Goal: Task Accomplishment & Management: Manage account settings

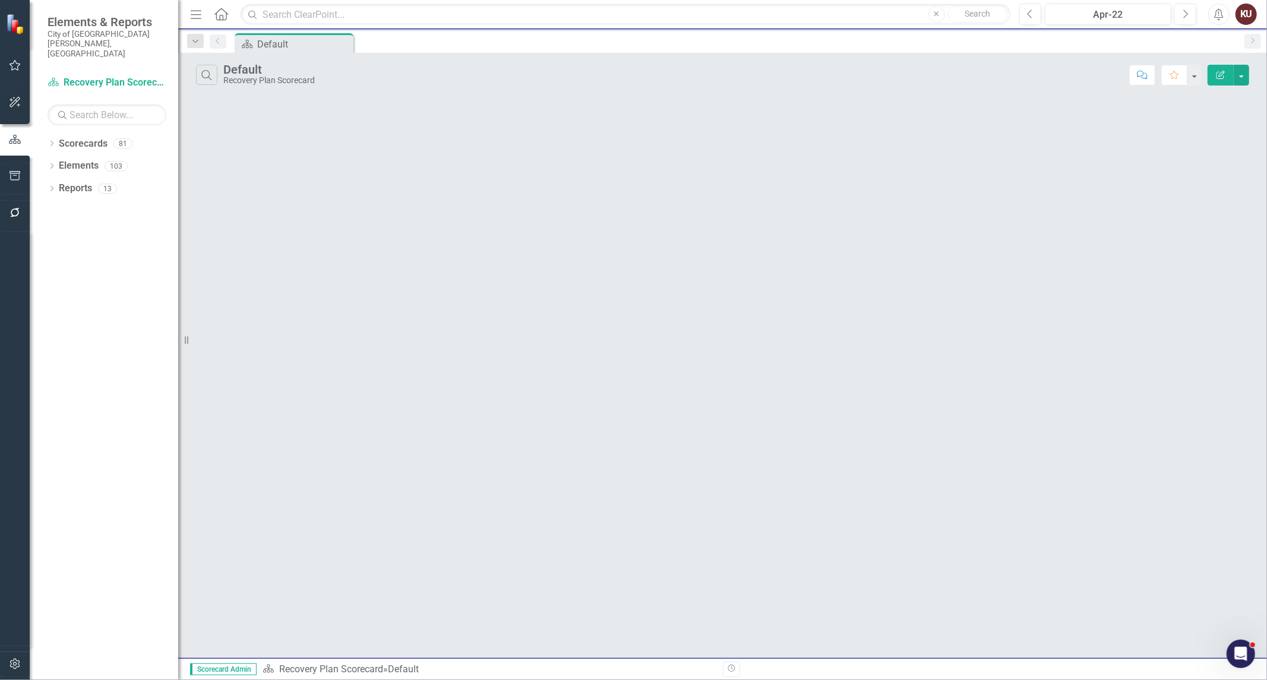
click at [13, 62] on icon "button" at bounding box center [15, 65] width 11 height 11
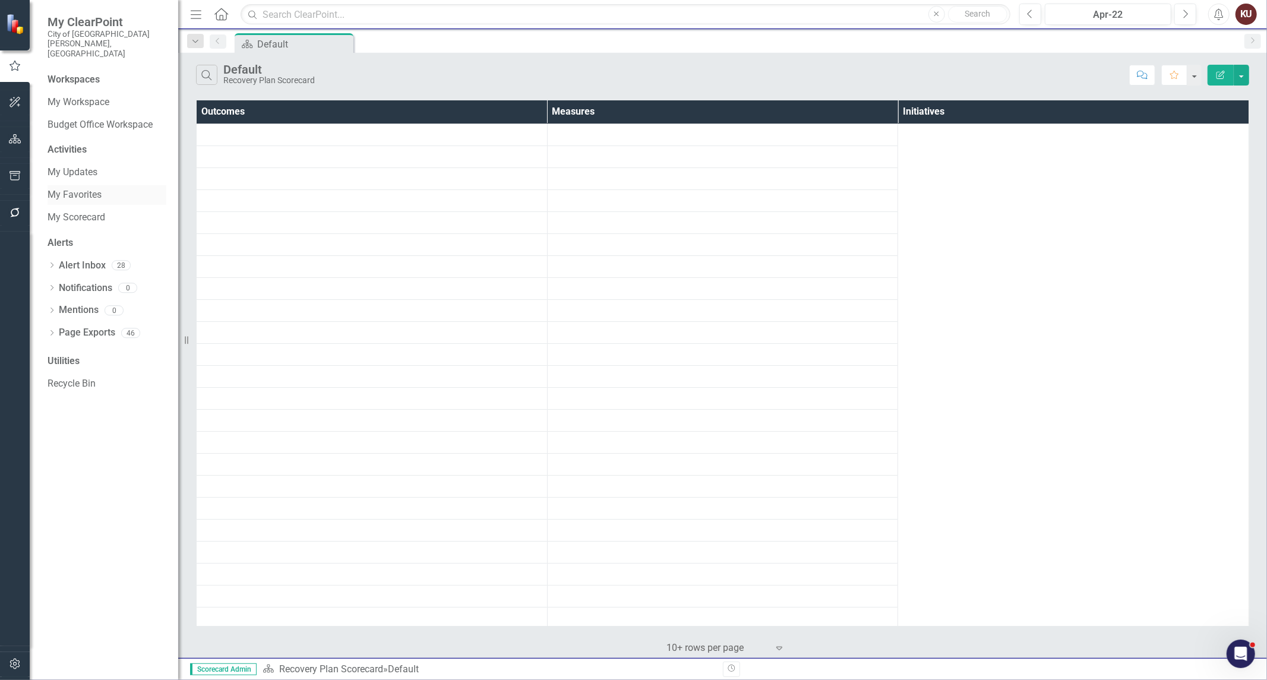
click at [82, 188] on link "My Favorites" at bounding box center [107, 195] width 119 height 14
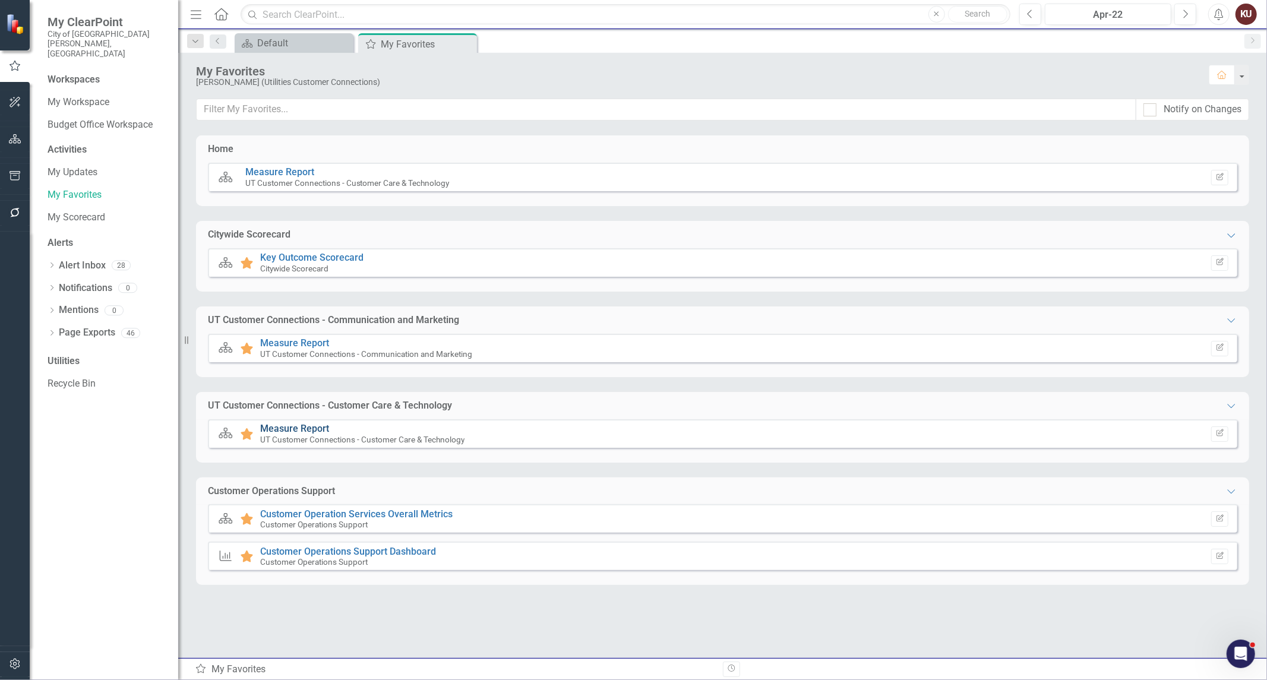
click at [293, 426] on link "Measure Report" at bounding box center [294, 428] width 69 height 11
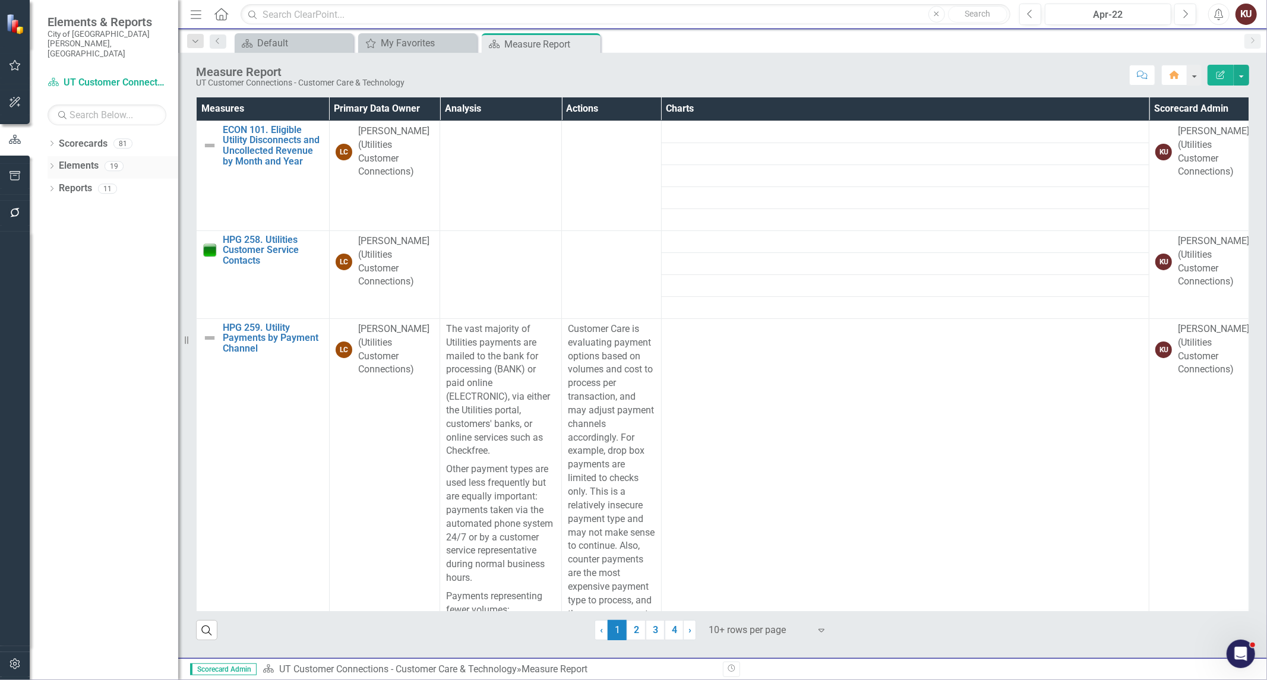
click at [55, 164] on icon "Dropdown" at bounding box center [52, 167] width 8 height 7
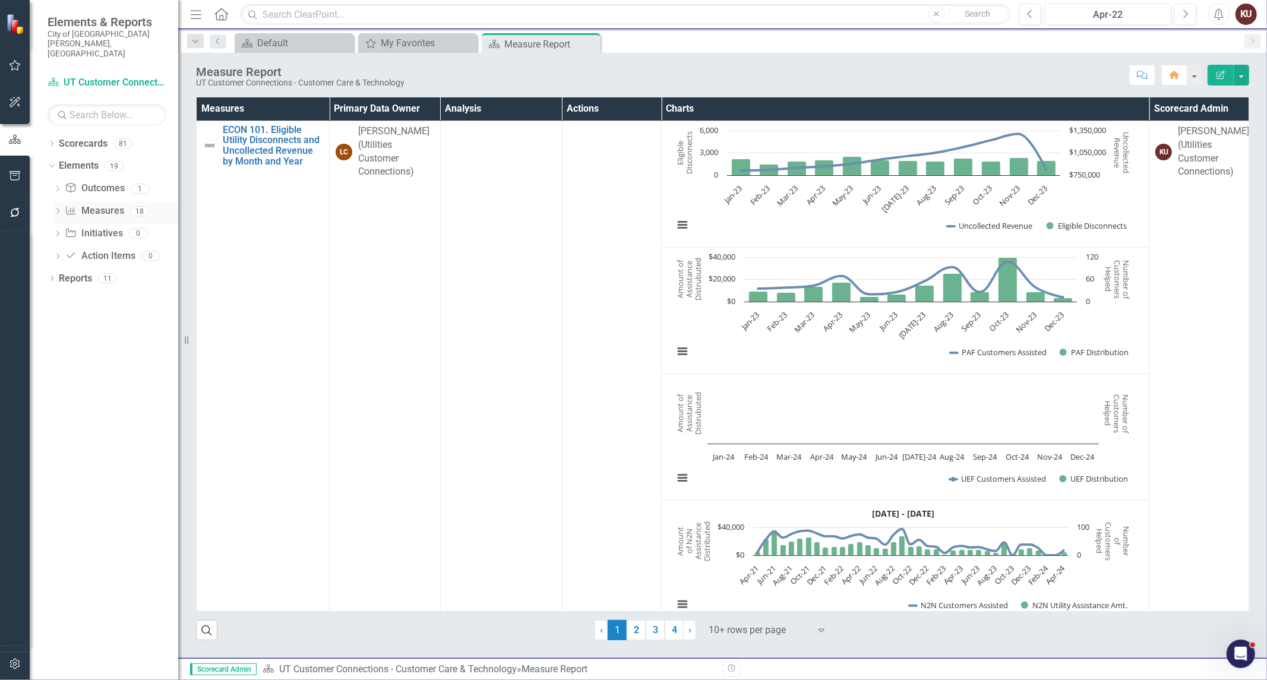
click at [58, 209] on icon "Dropdown" at bounding box center [57, 212] width 8 height 7
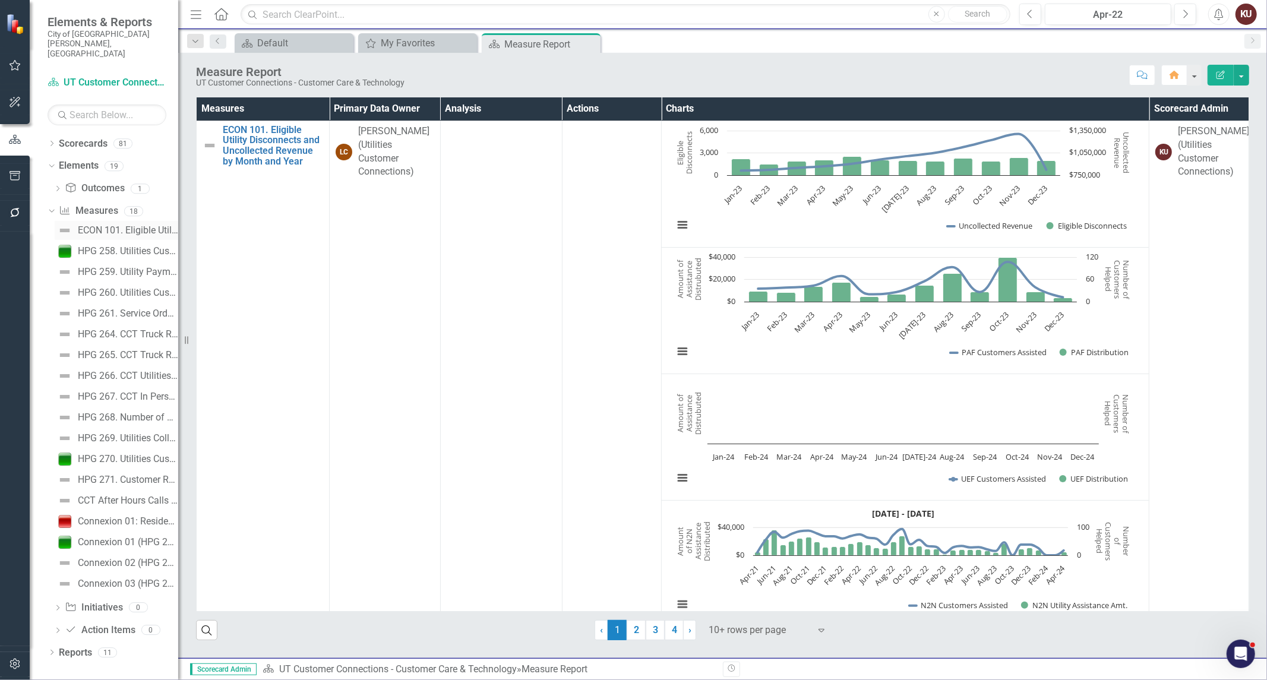
click at [113, 225] on div "ECON 101. Eligible Utility Disconnects and Uncollected Revenue by Month and Year" at bounding box center [128, 230] width 100 height 11
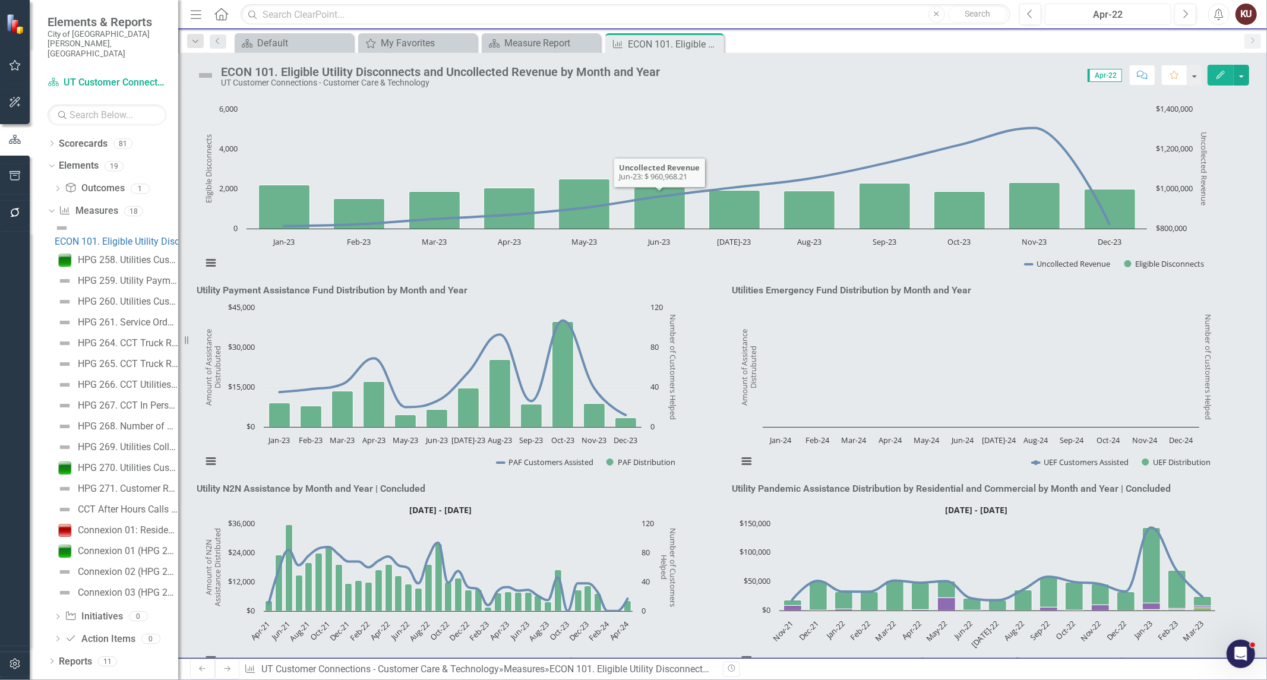
click at [1121, 20] on div "Apr-22" at bounding box center [1108, 15] width 118 height 14
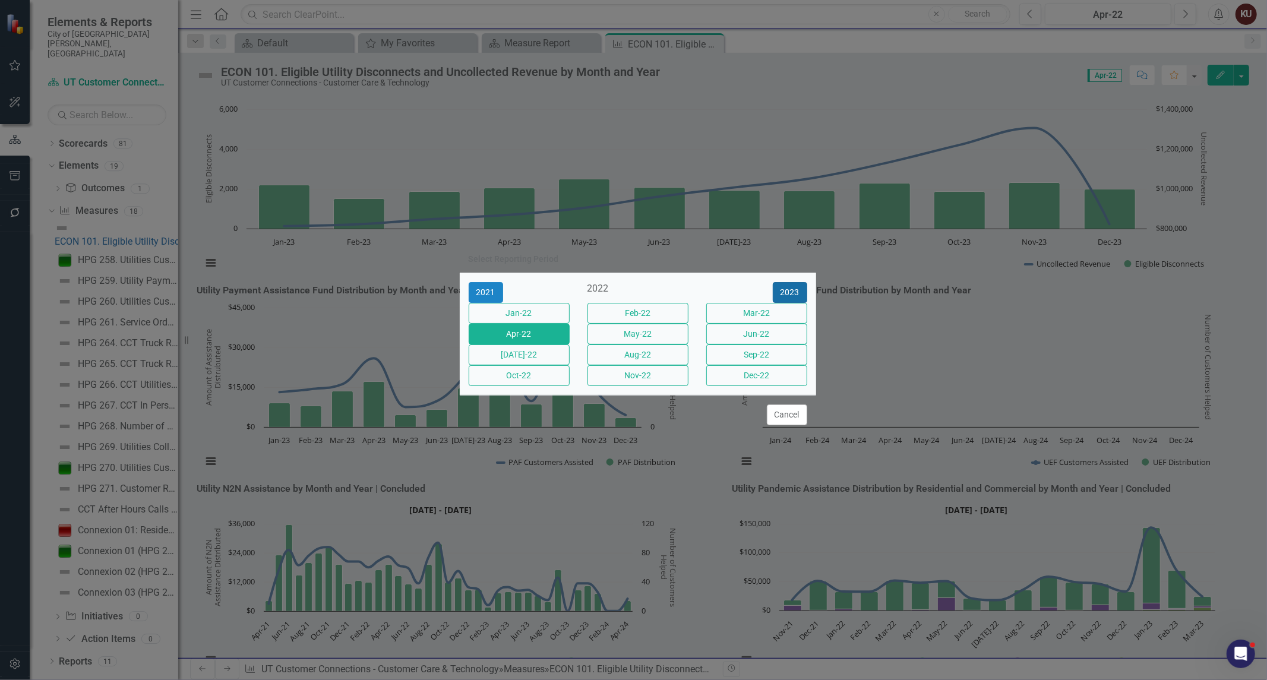
click at [786, 283] on button "2023" at bounding box center [790, 292] width 34 height 21
click at [786, 283] on button "2024" at bounding box center [790, 292] width 34 height 21
click at [786, 283] on button "2025" at bounding box center [790, 292] width 34 height 21
click at [540, 386] on button "Oct-25" at bounding box center [519, 375] width 101 height 21
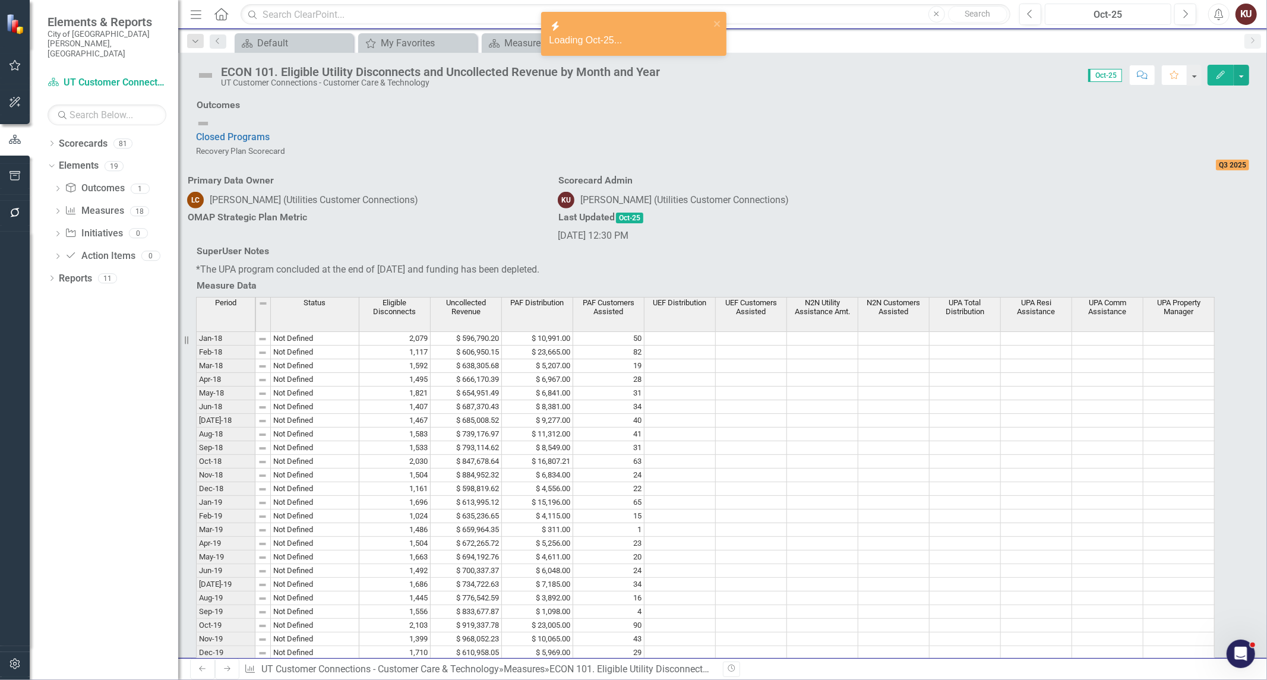
scroll to position [792, 0]
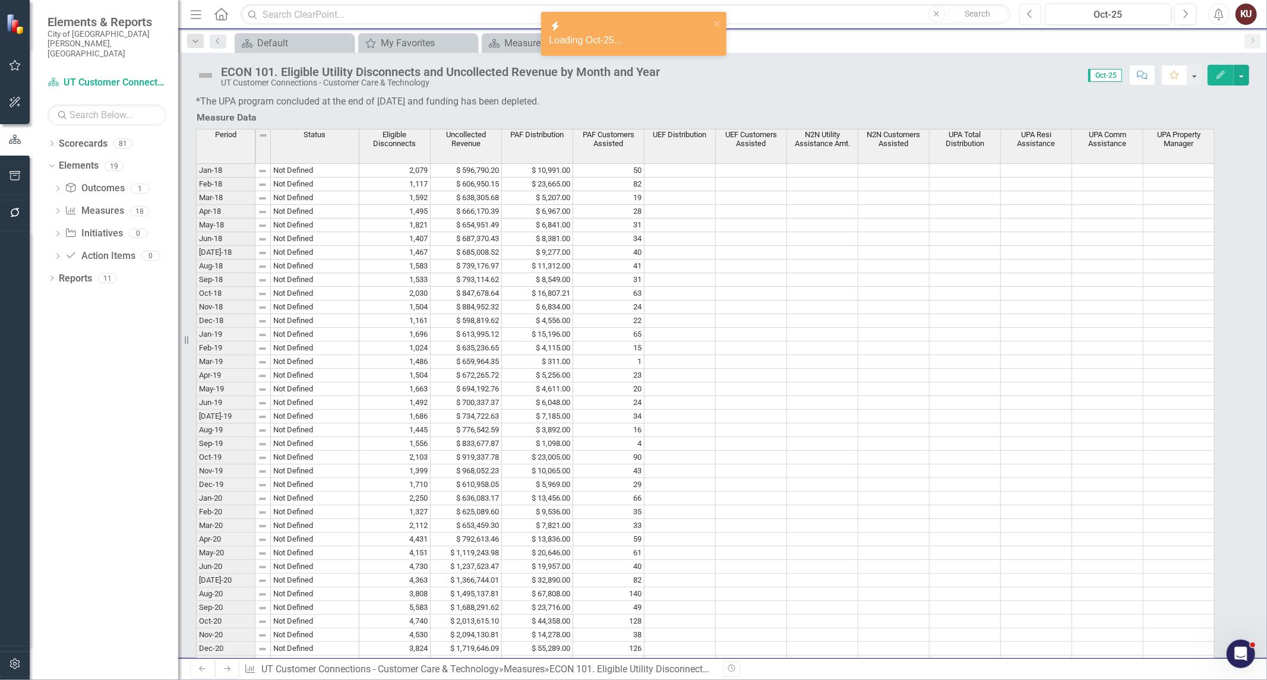
click at [1030, 16] on icon "button" at bounding box center [1029, 14] width 5 height 8
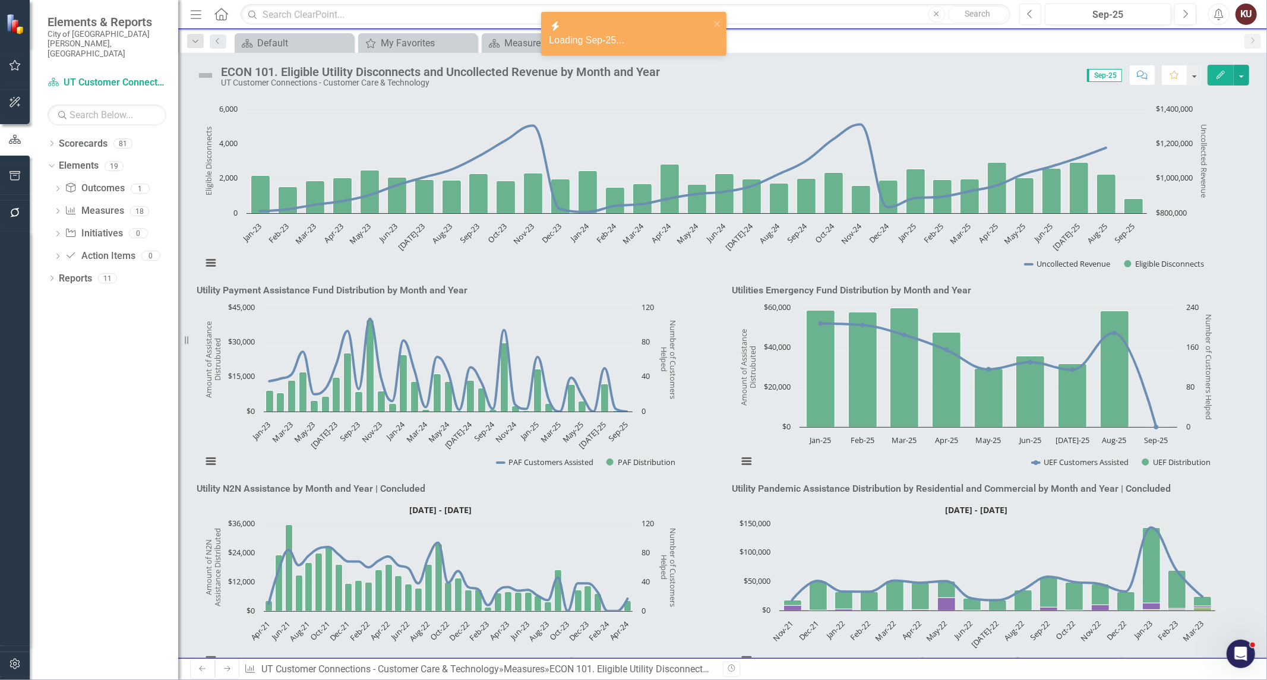
scroll to position [726, 0]
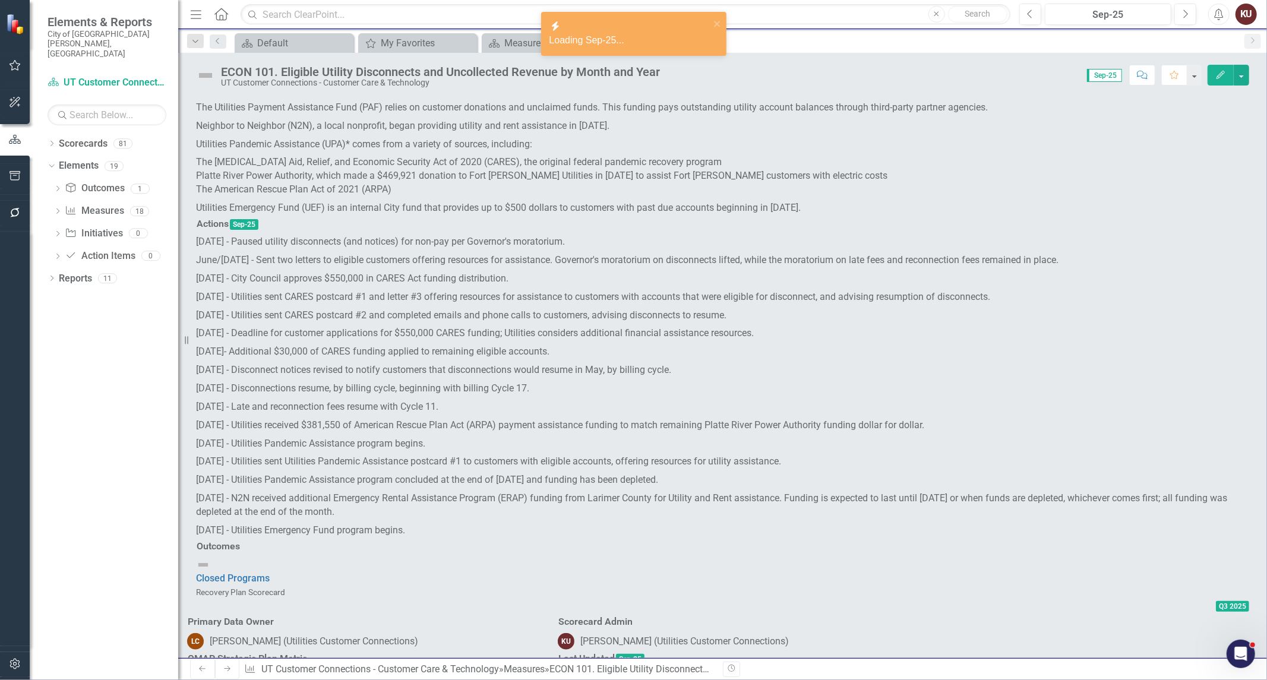
click at [429, 67] on p "Utilities typically writes off about $600,000 each year in uncollected revenue …" at bounding box center [722, 50] width 1053 height 32
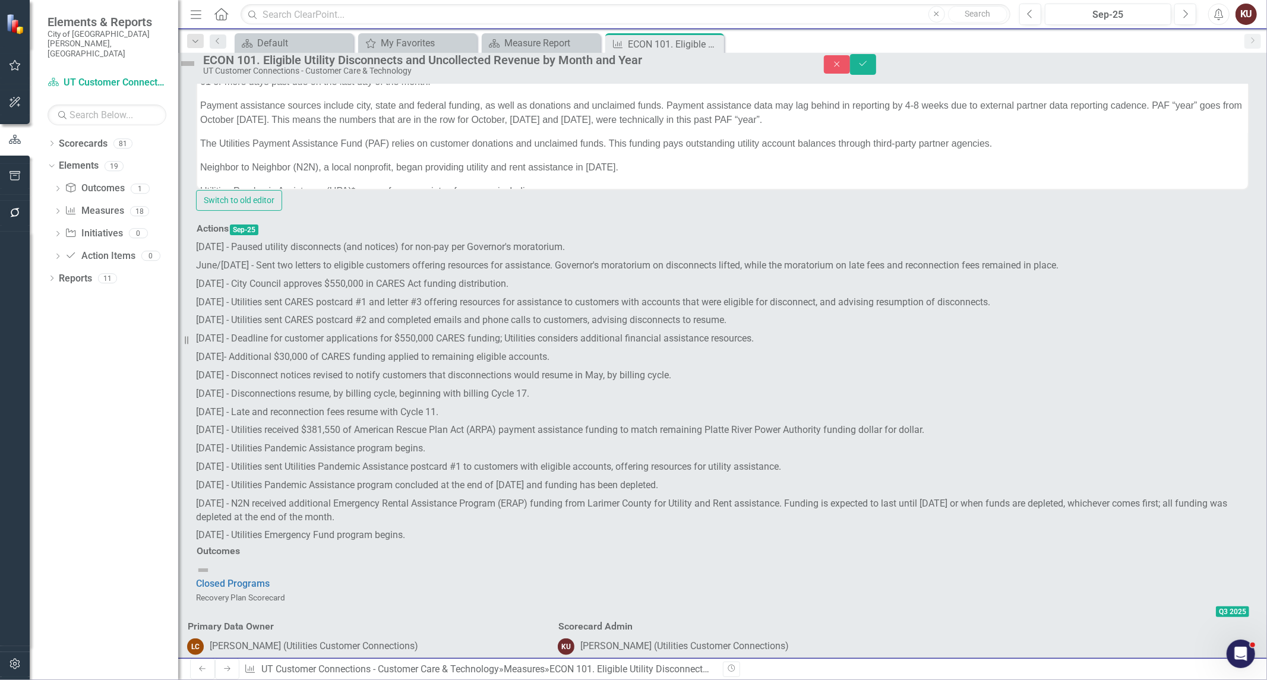
scroll to position [0, 0]
click at [394, 92] on body "These charts demonstrate Utilities’ annual uncollected past-due revenue related…" at bounding box center [722, 134] width 1051 height 305
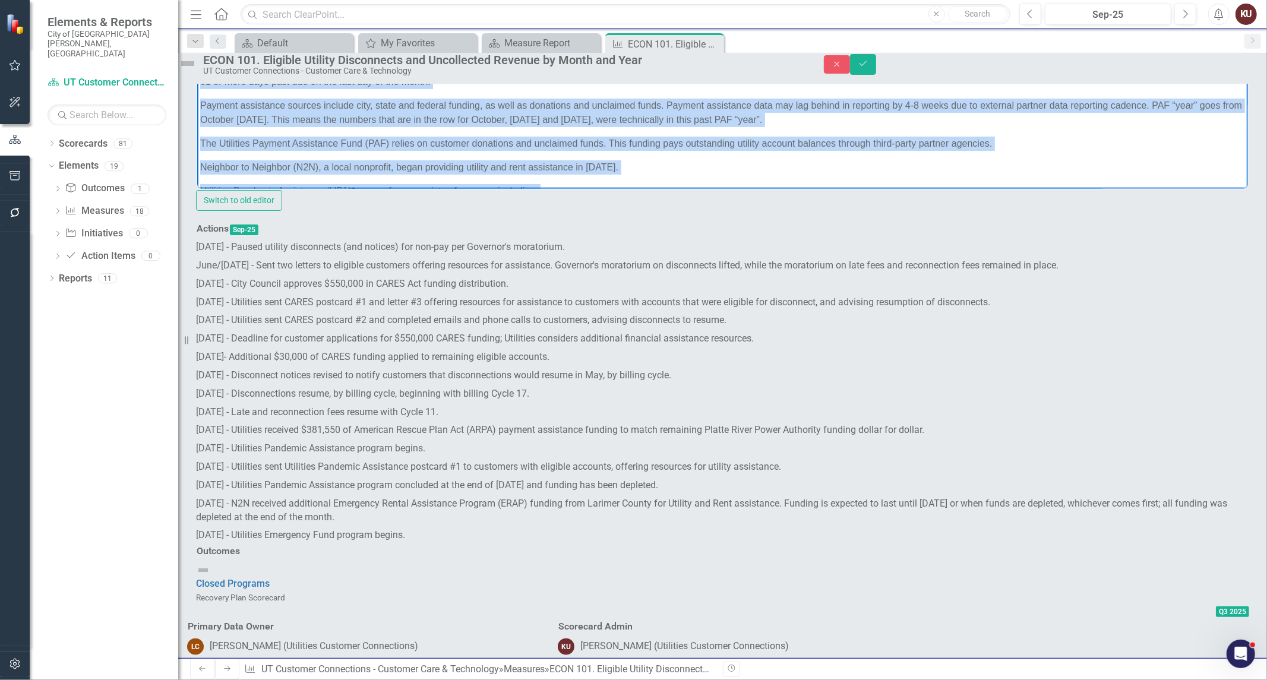
copy body "Lorem ipsumd sitametcons Adipiscin’ elitse doeiusmodte inci-utl etdolor magnaal…"
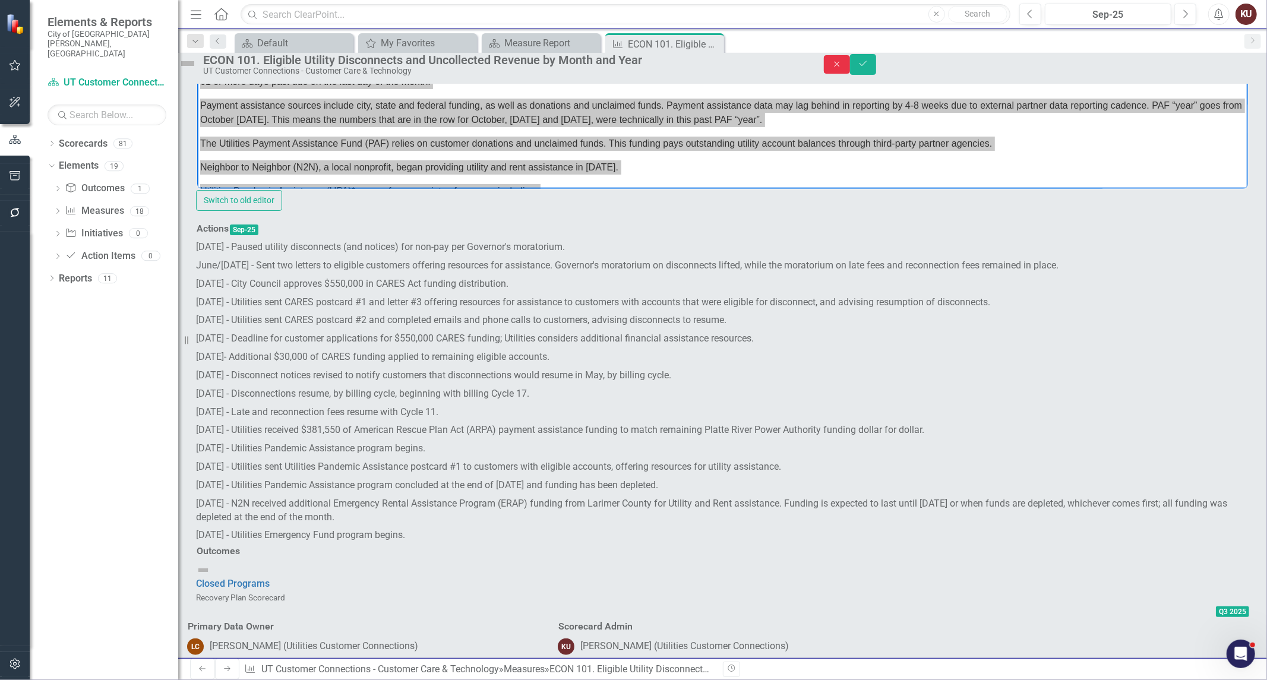
click at [842, 68] on icon "Close" at bounding box center [837, 64] width 11 height 8
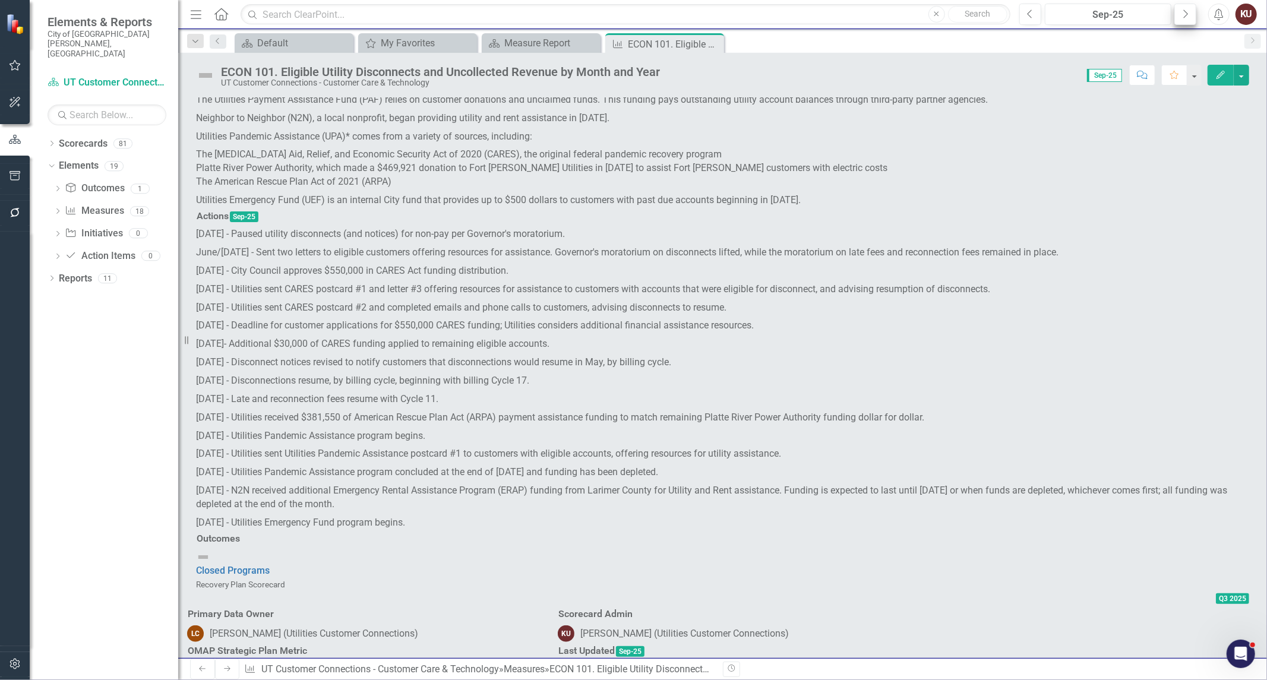
scroll to position [726, 0]
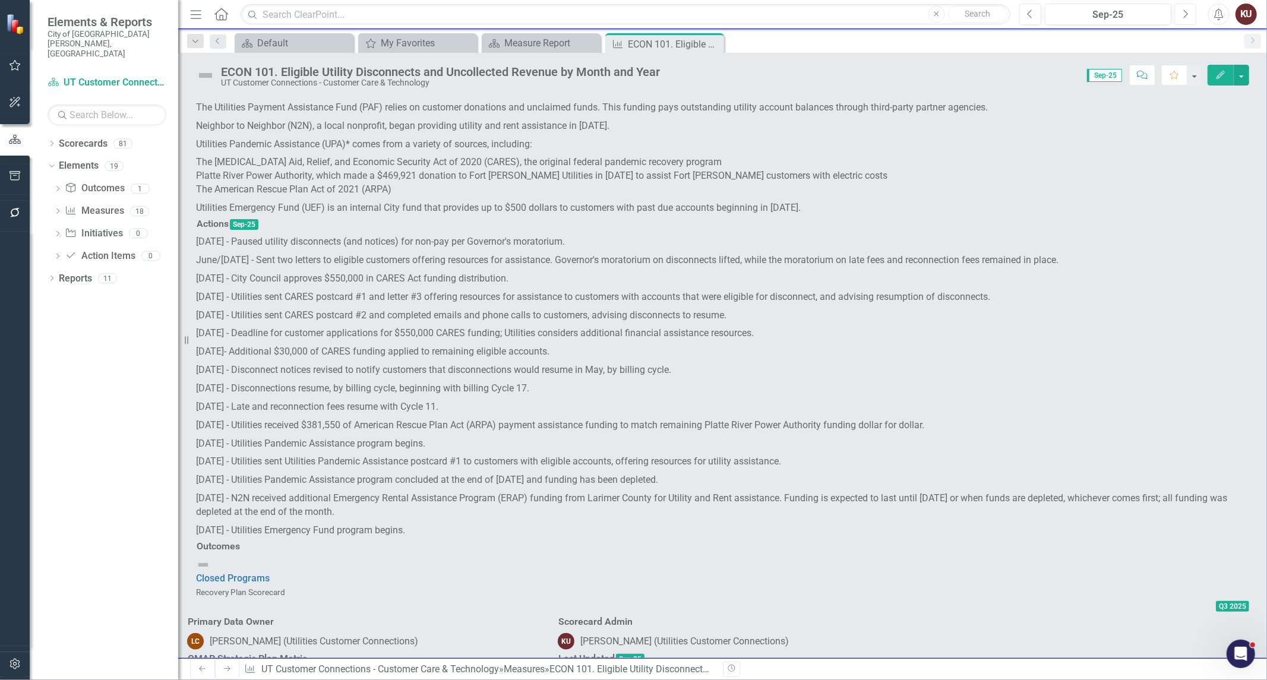
click at [1186, 13] on icon "Next" at bounding box center [1185, 14] width 7 height 11
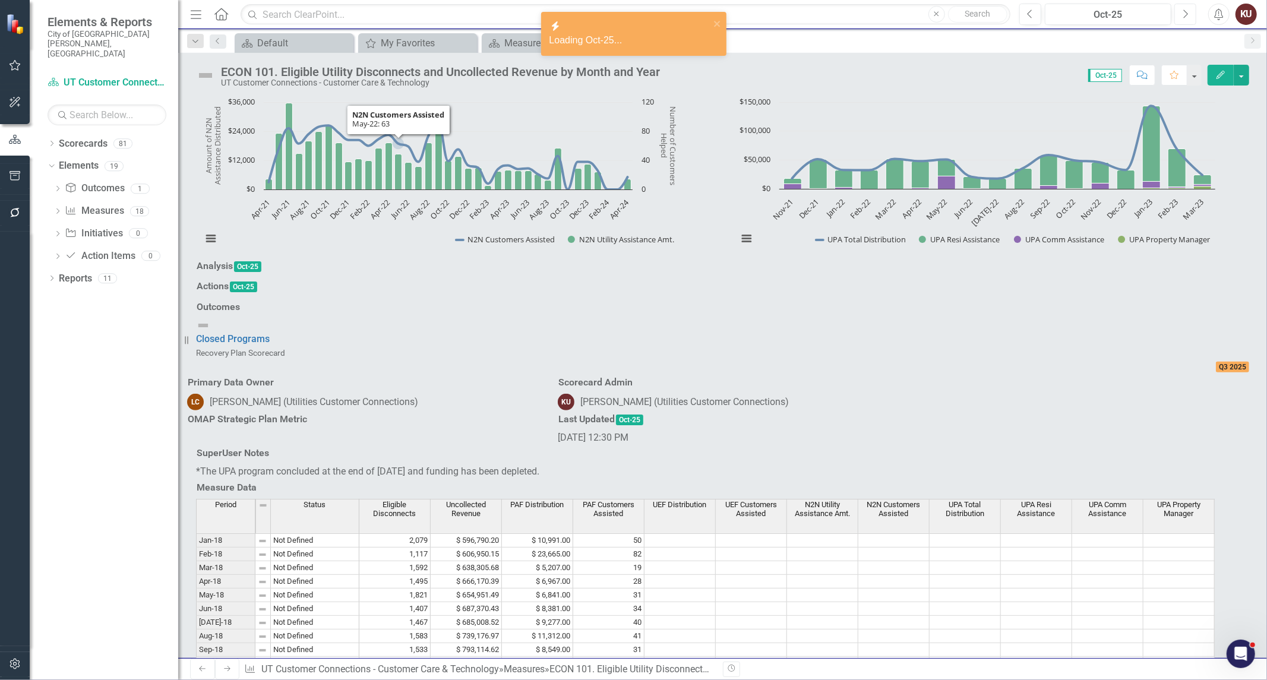
scroll to position [461, 0]
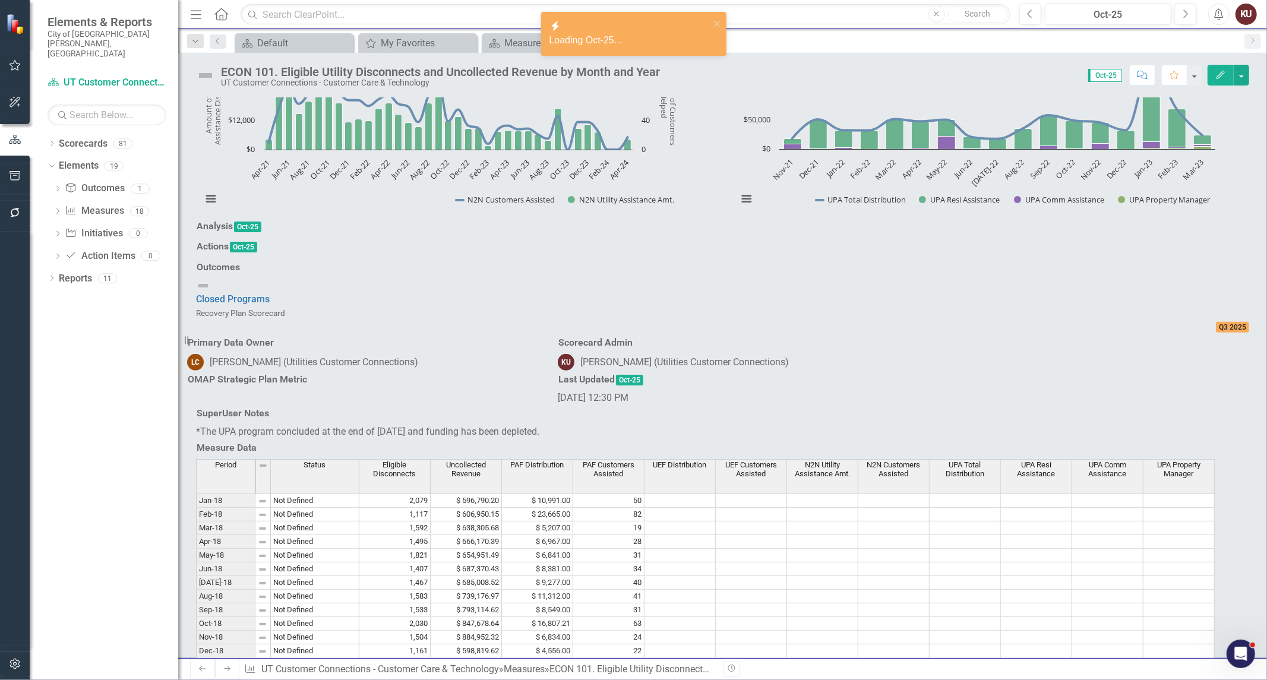
click at [377, 238] on div at bounding box center [722, 238] width 1053 height 0
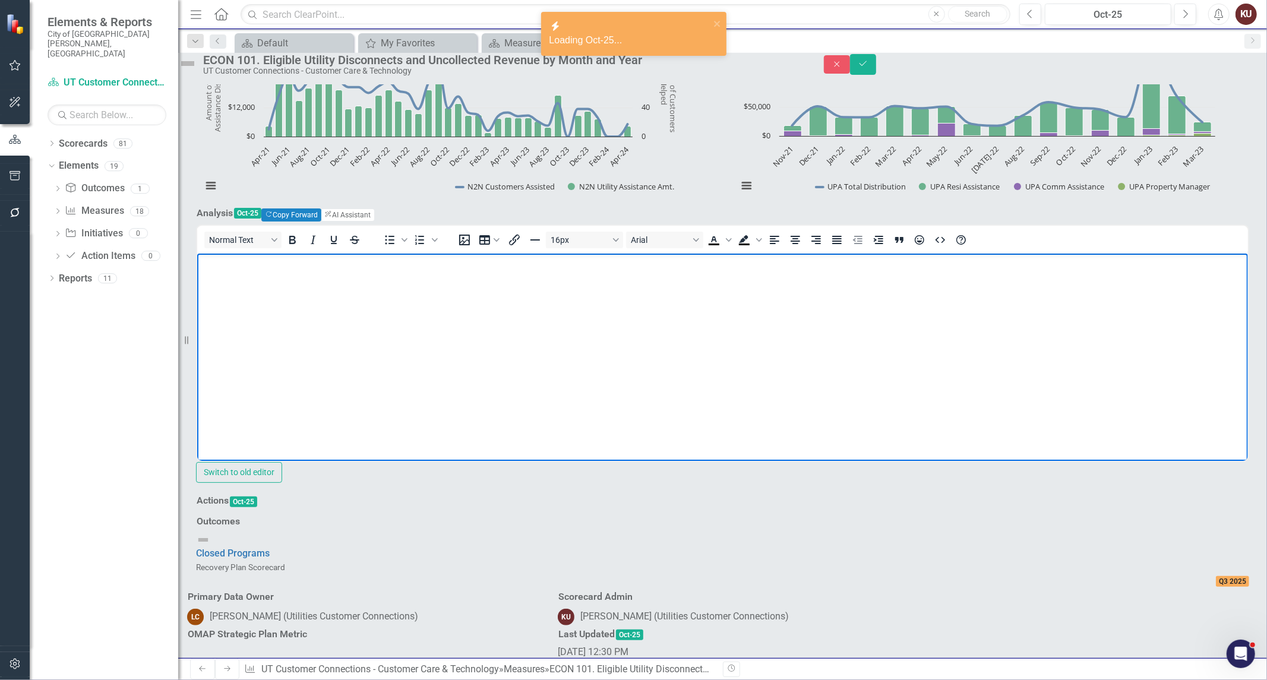
scroll to position [0, 0]
click at [361, 307] on body "Rich Text Area. Press ALT-0 for help." at bounding box center [722, 343] width 1051 height 178
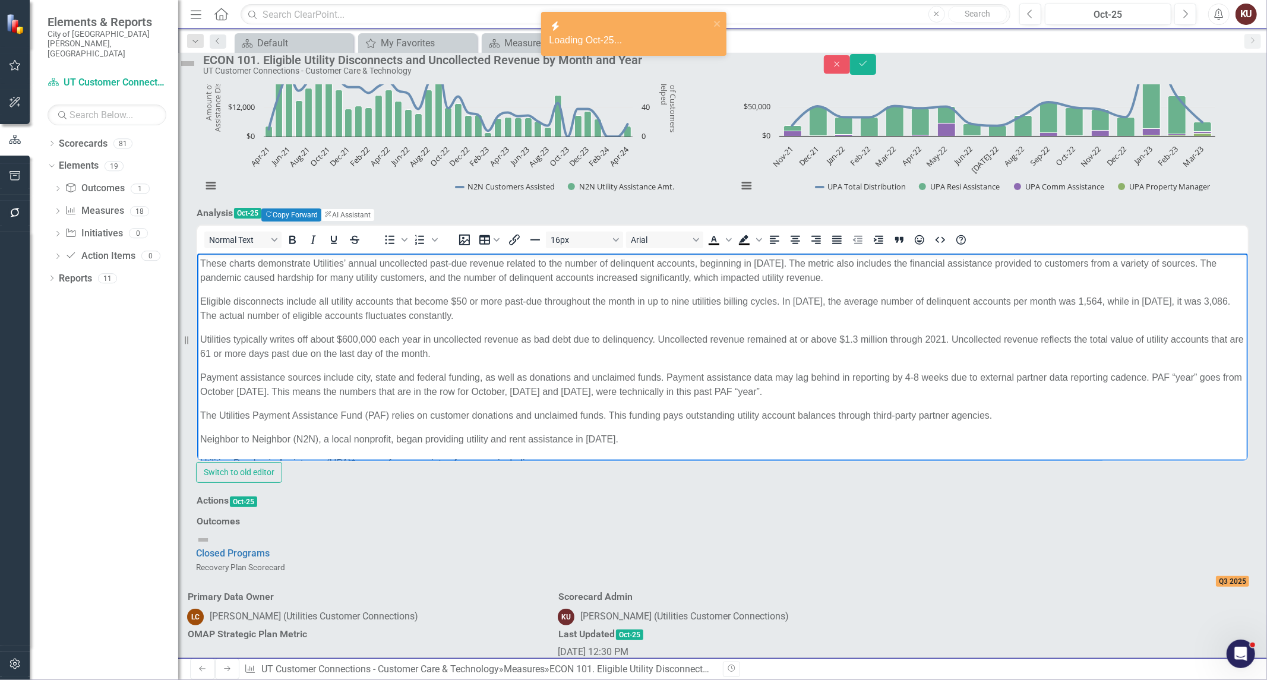
scroll to position [81, 0]
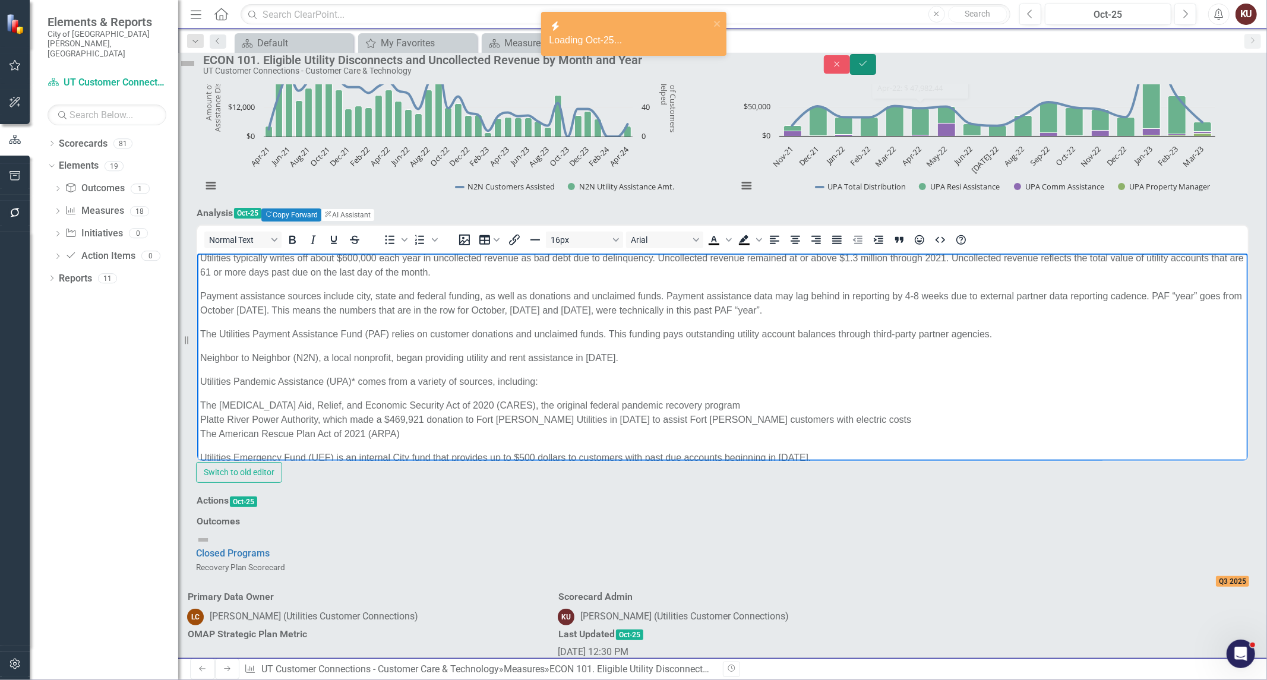
click at [876, 63] on button "Save" at bounding box center [863, 64] width 26 height 21
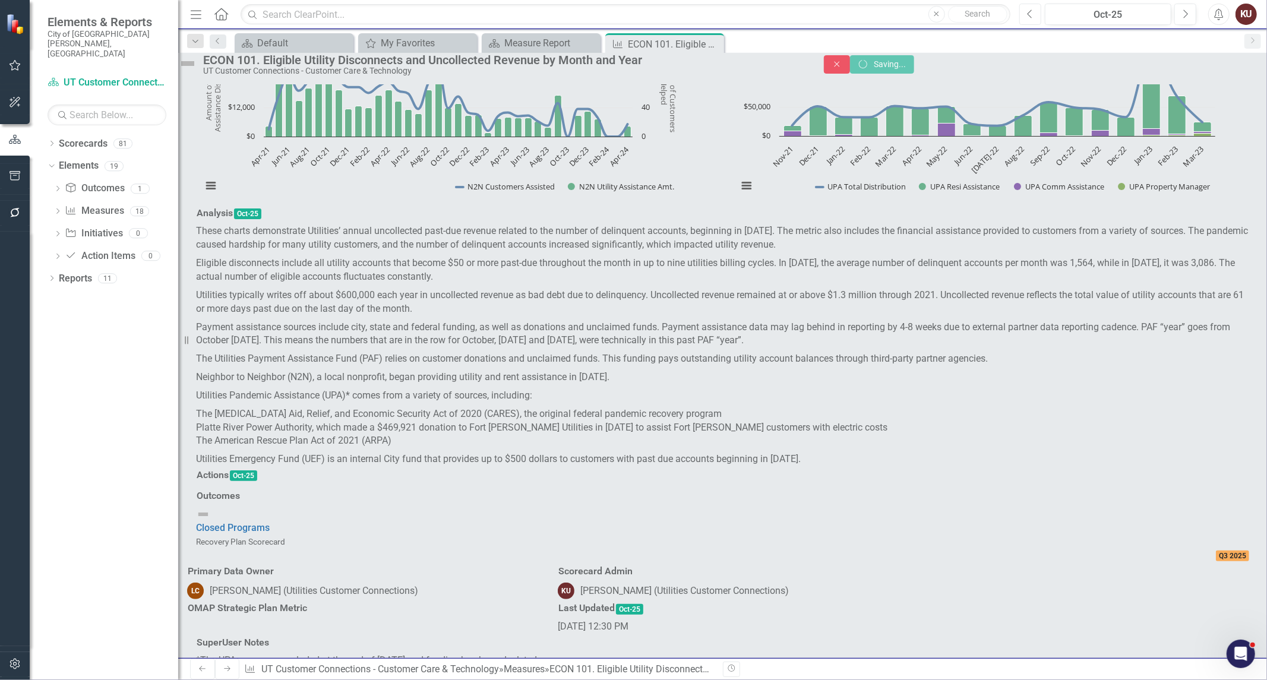
click at [1029, 16] on icon "Previous" at bounding box center [1030, 14] width 7 height 11
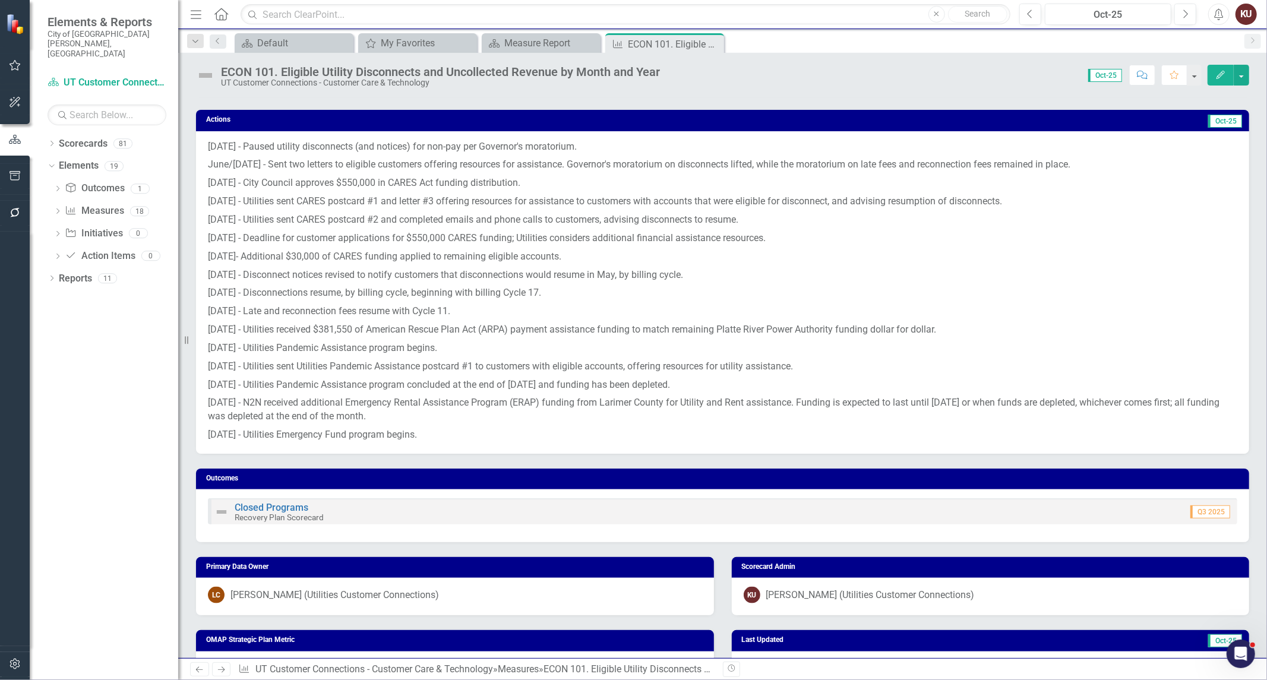
scroll to position [1452, 0]
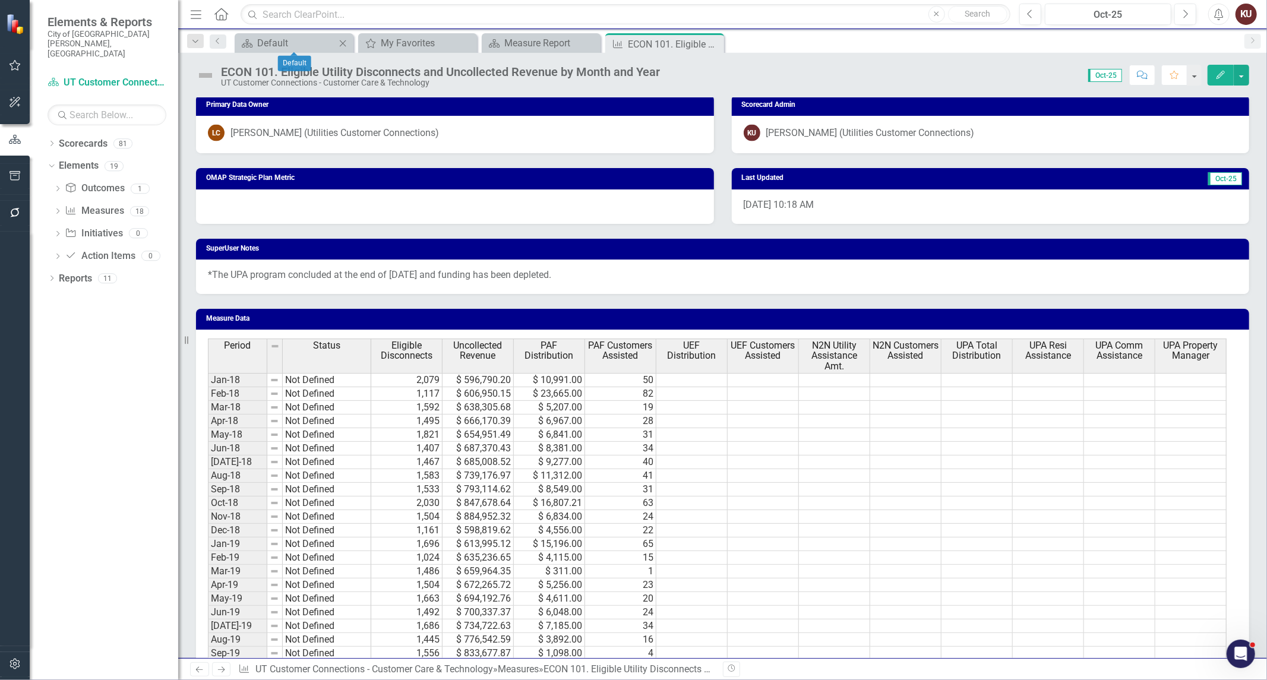
click at [341, 43] on icon "Close" at bounding box center [343, 44] width 12 height 10
click at [0, 0] on icon "Close" at bounding box center [0, 0] width 0 height 0
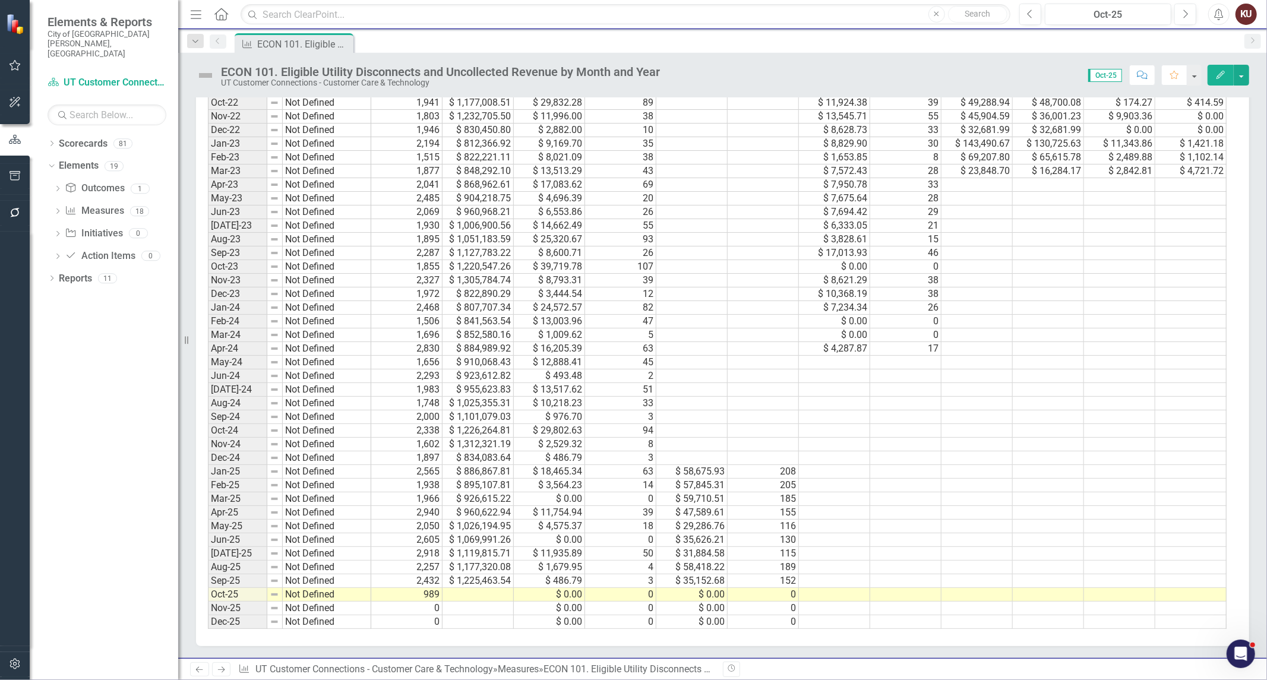
scroll to position [0, 0]
click at [220, 669] on icon "Next" at bounding box center [221, 670] width 10 height 8
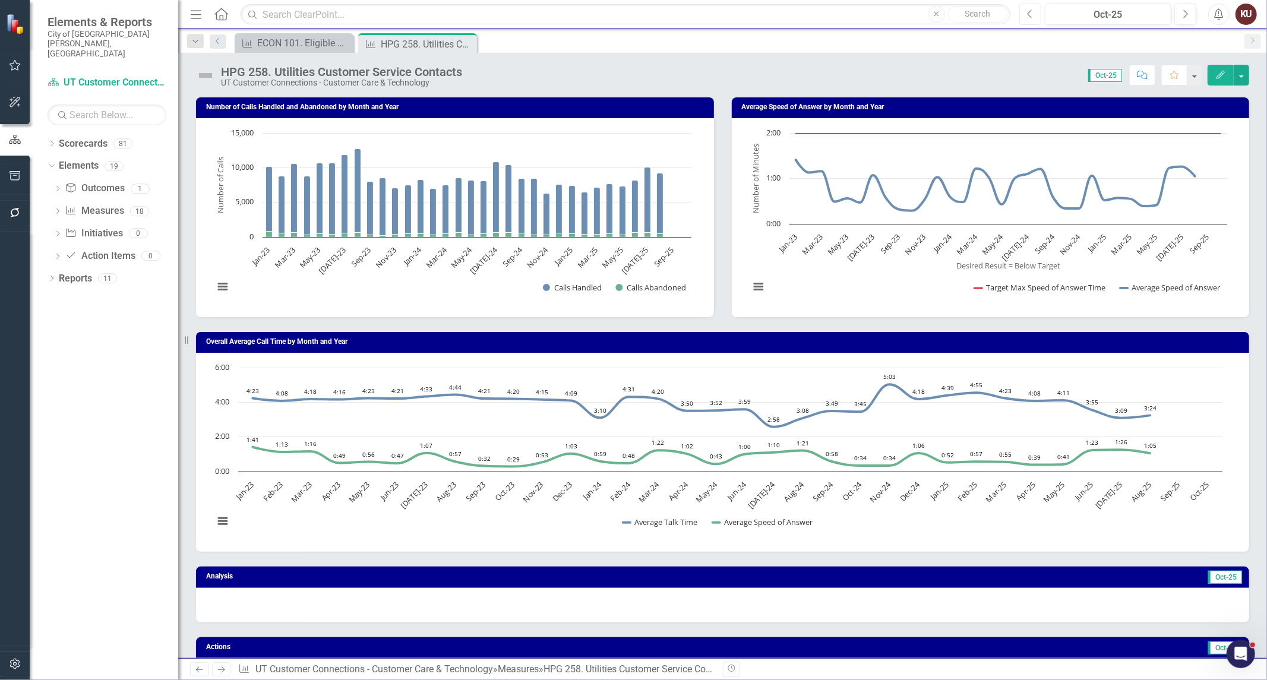
click at [1030, 11] on icon "Previous" at bounding box center [1030, 14] width 7 height 11
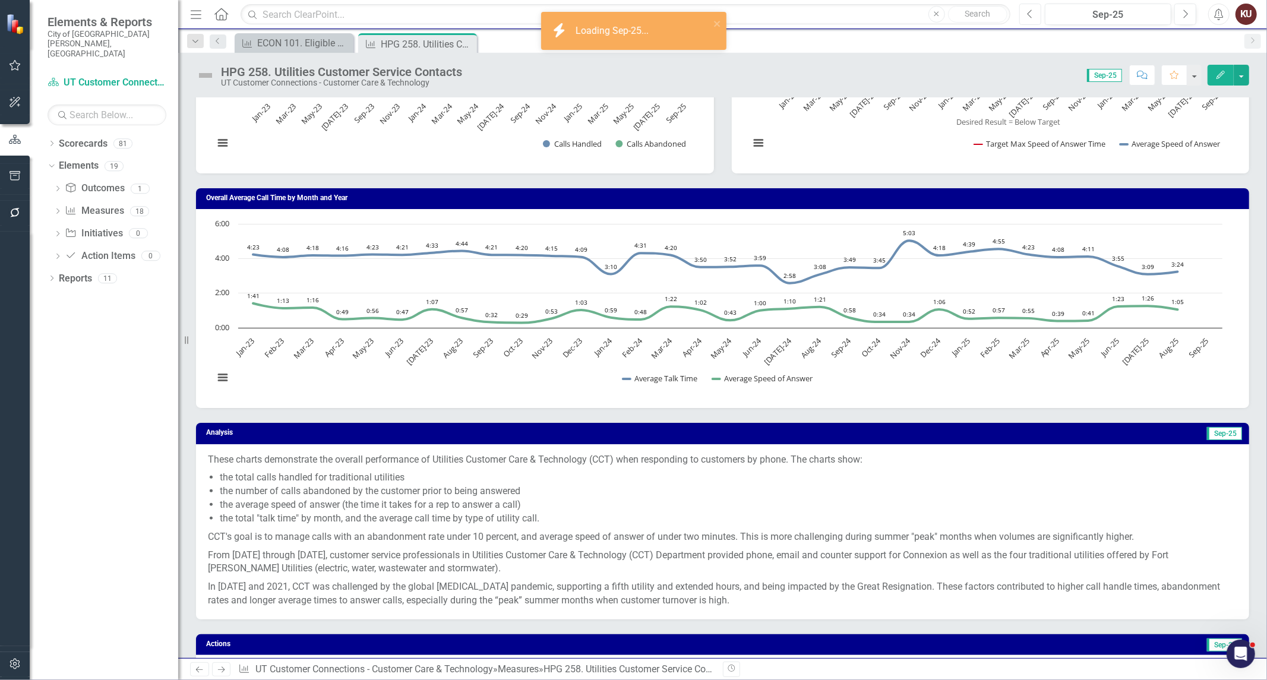
scroll to position [330, 0]
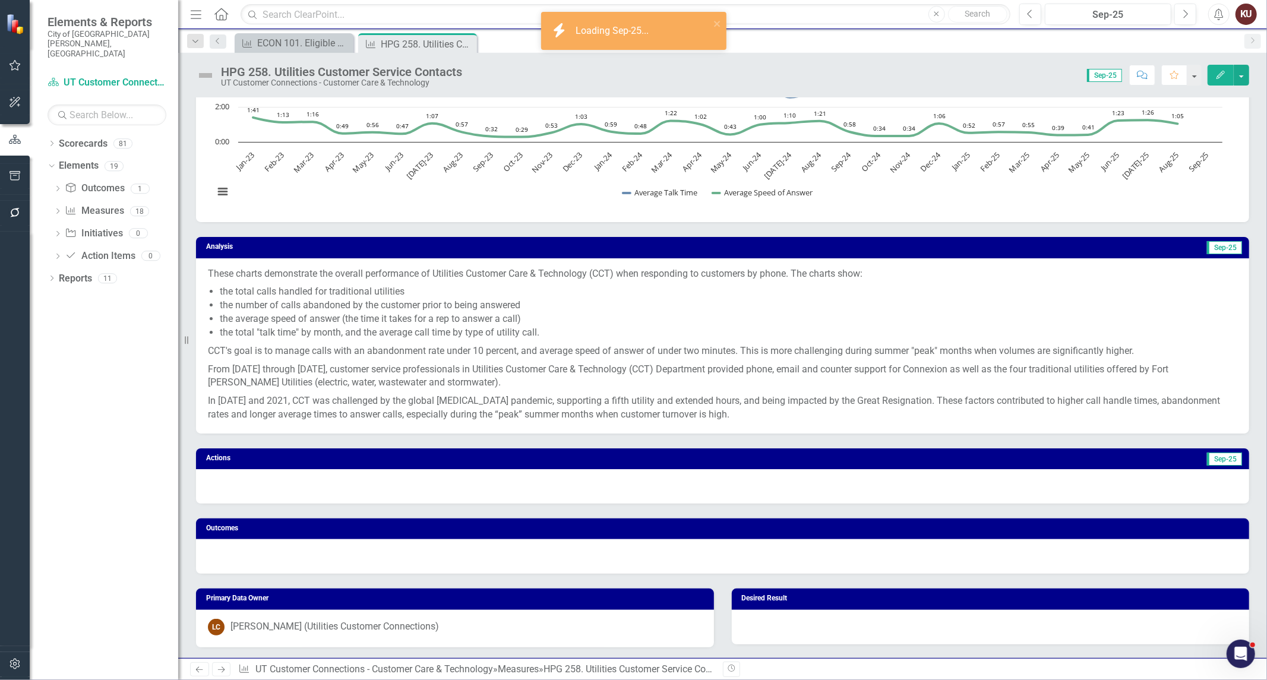
click at [454, 349] on p "CCT's goal is to manage calls with an abandonment rate under 10 percent, and av…" at bounding box center [722, 351] width 1029 height 18
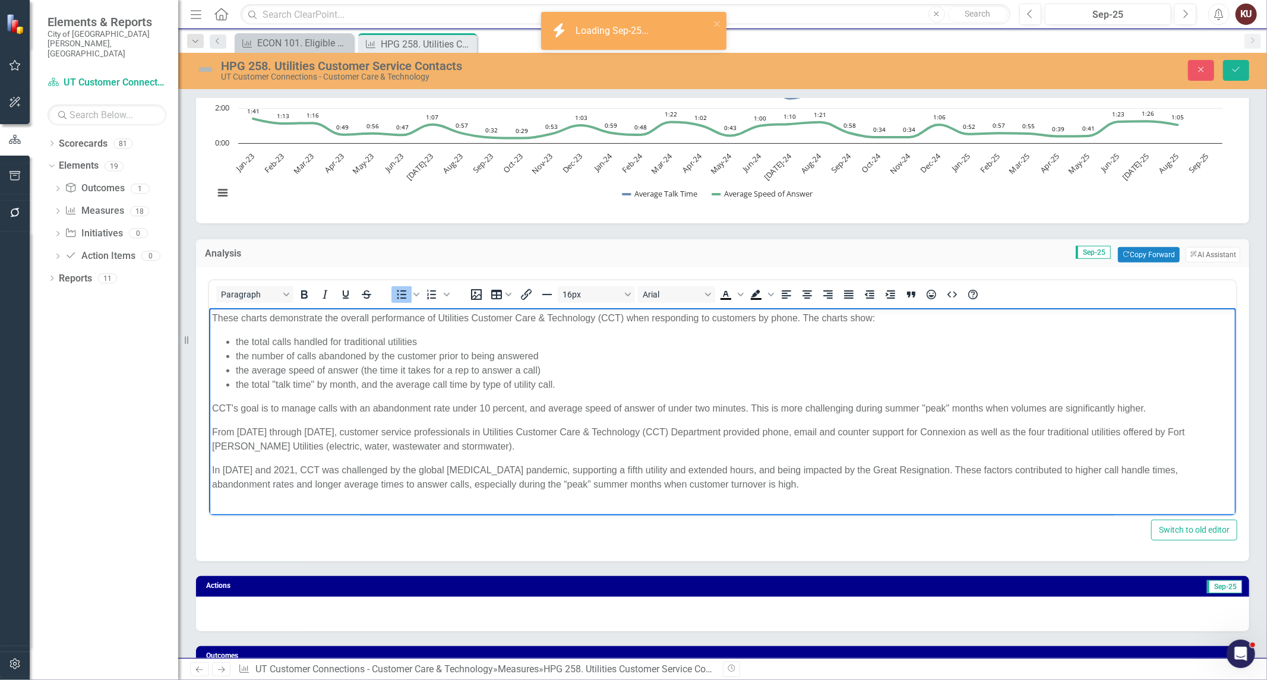
scroll to position [0, 0]
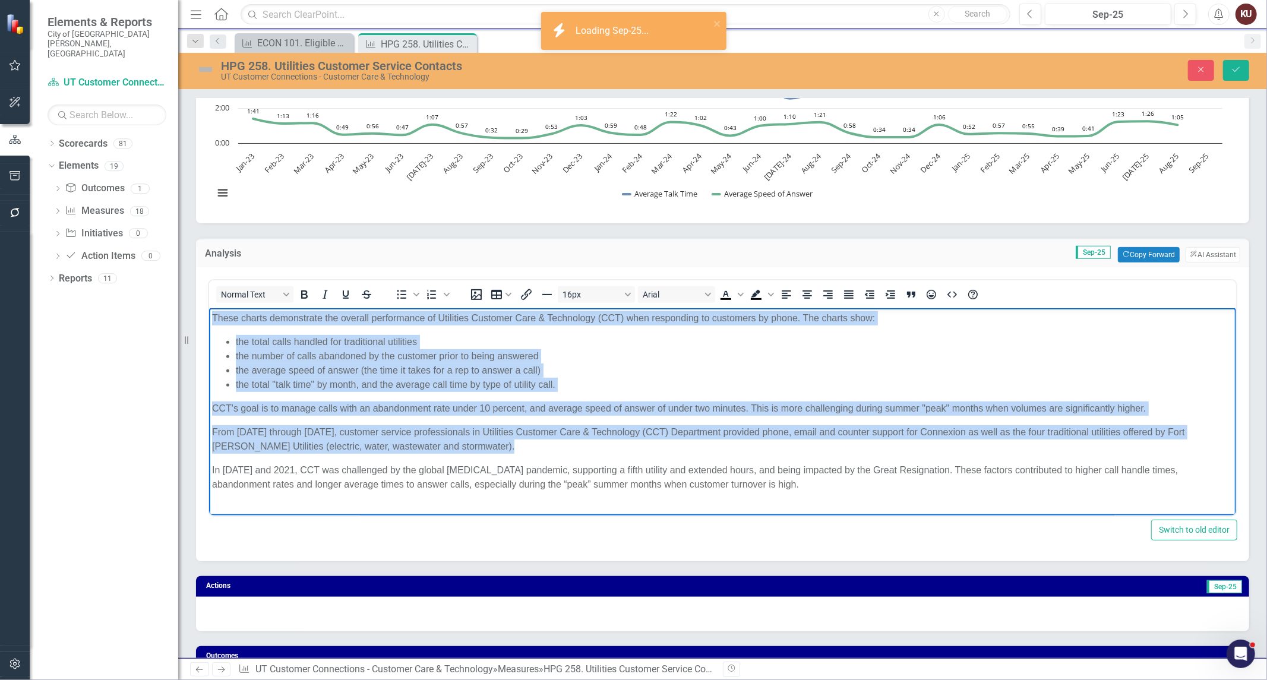
copy body "These charts demonstrate the overall performance of Utilities Customer Care & T…"
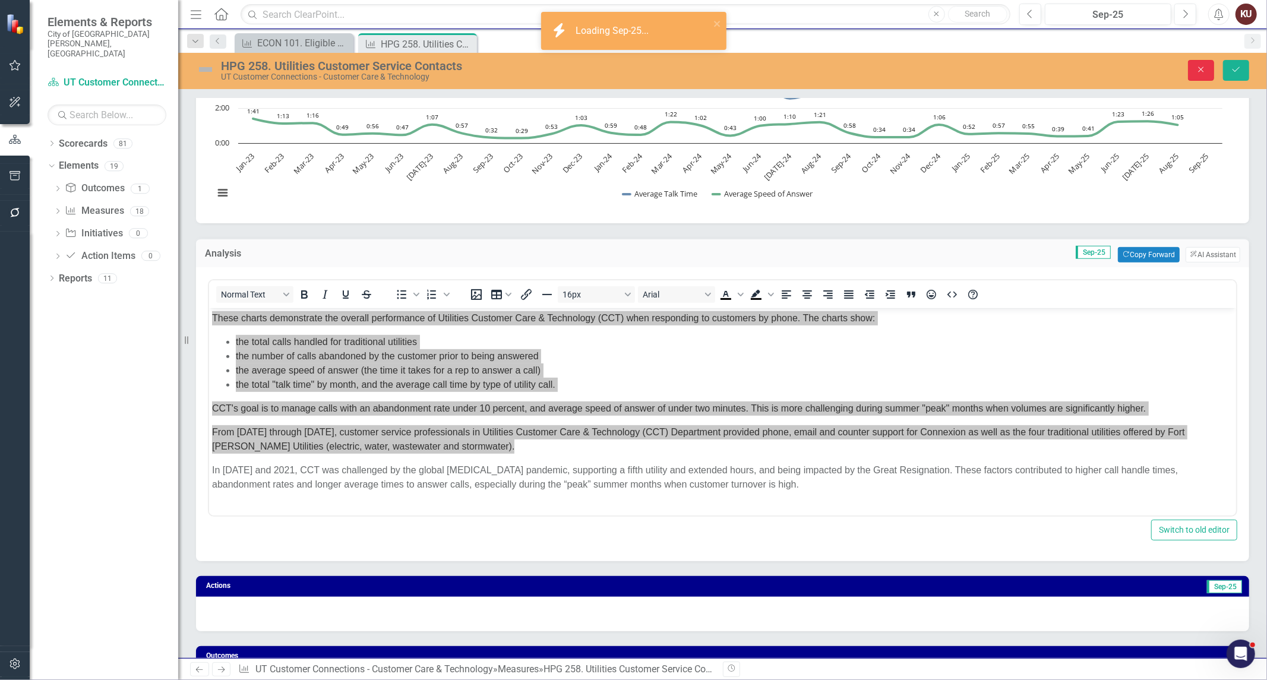
drag, startPoint x: 1209, startPoint y: 67, endPoint x: 1198, endPoint y: 18, distance: 49.9
click at [1209, 67] on button "Close" at bounding box center [1201, 70] width 26 height 21
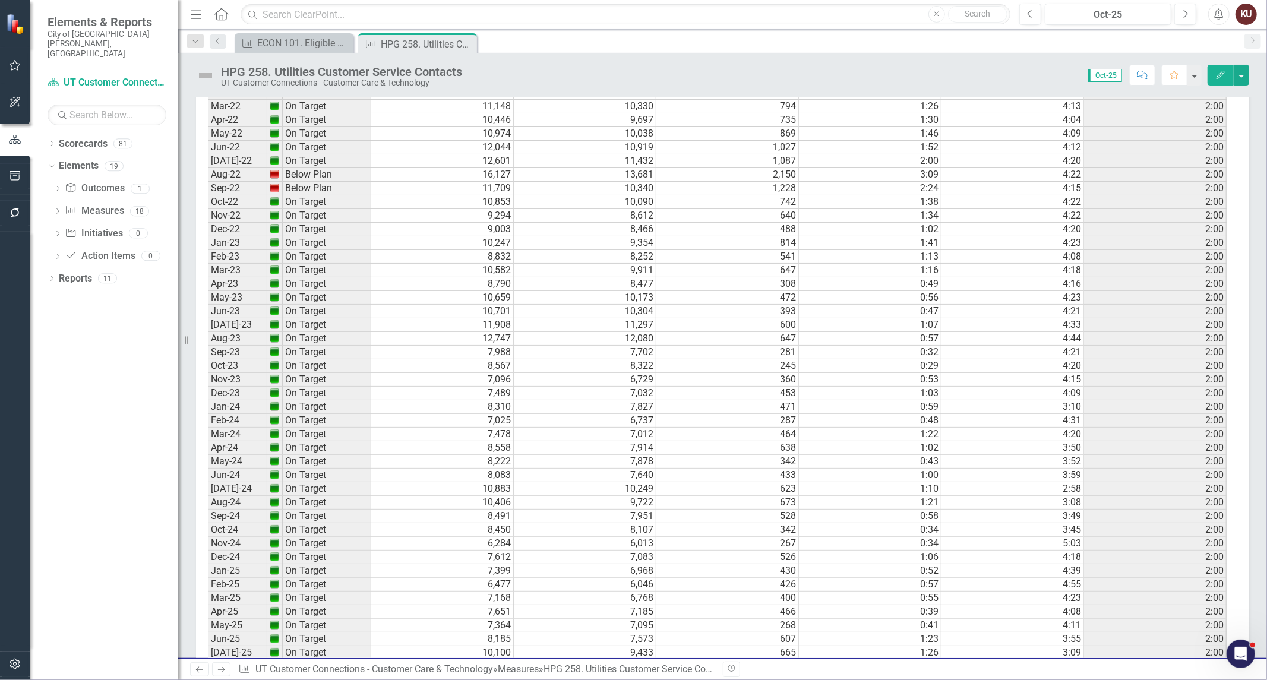
scroll to position [2021, 0]
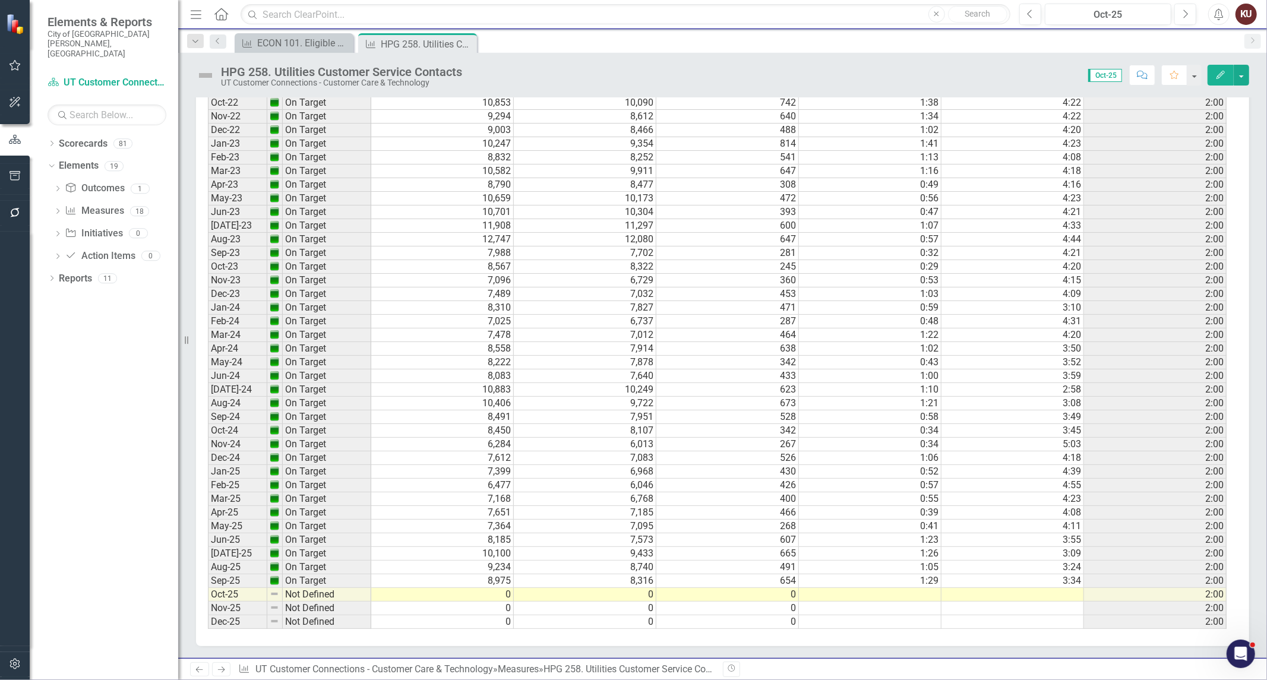
click at [226, 668] on icon "Next" at bounding box center [221, 670] width 10 height 8
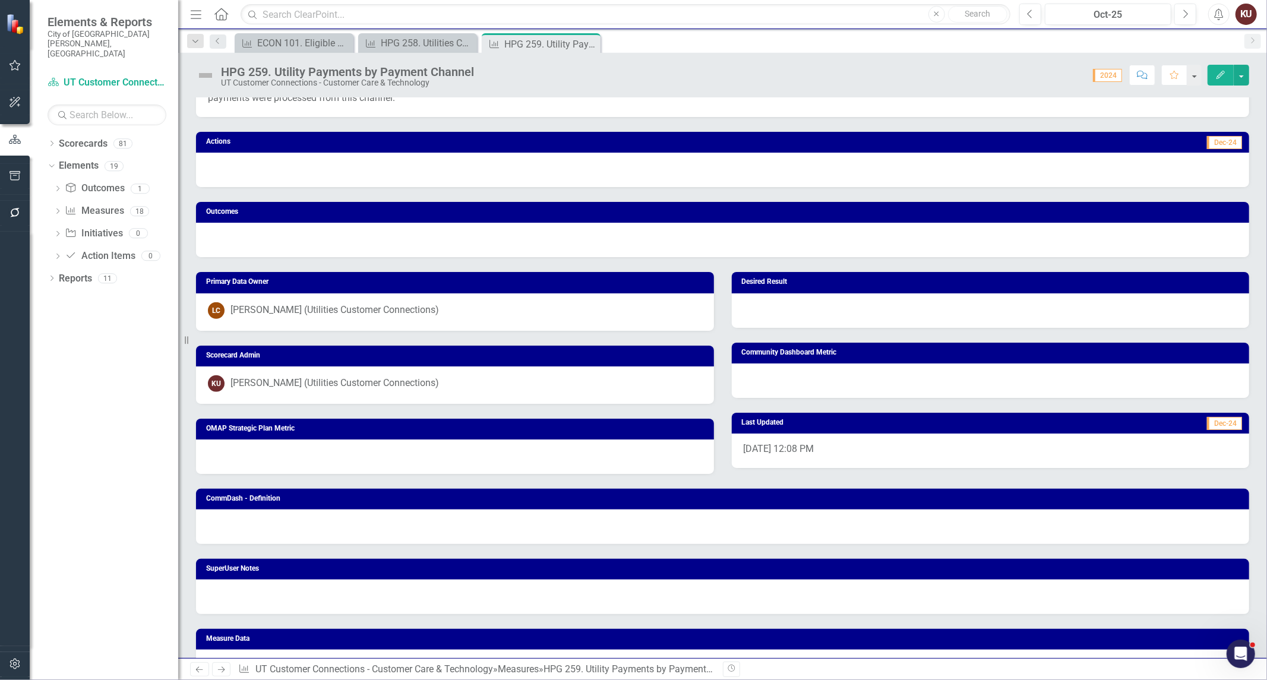
scroll to position [658, 0]
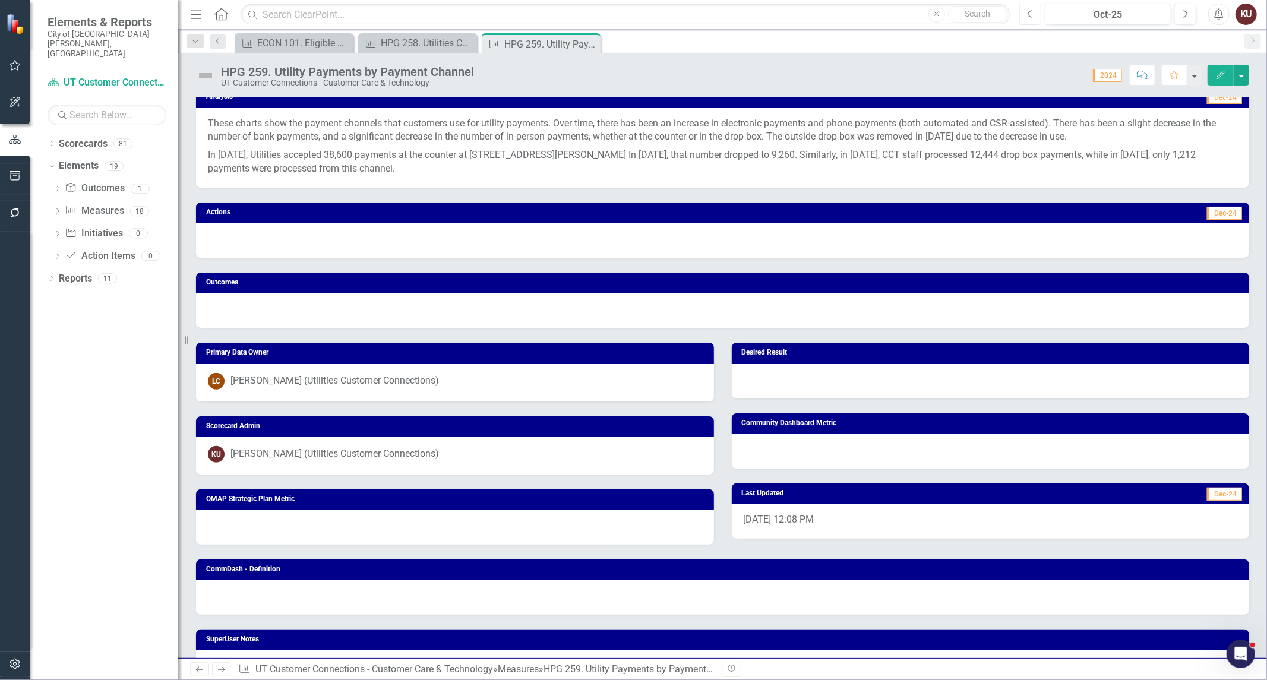
click at [1029, 15] on icon "button" at bounding box center [1029, 14] width 5 height 8
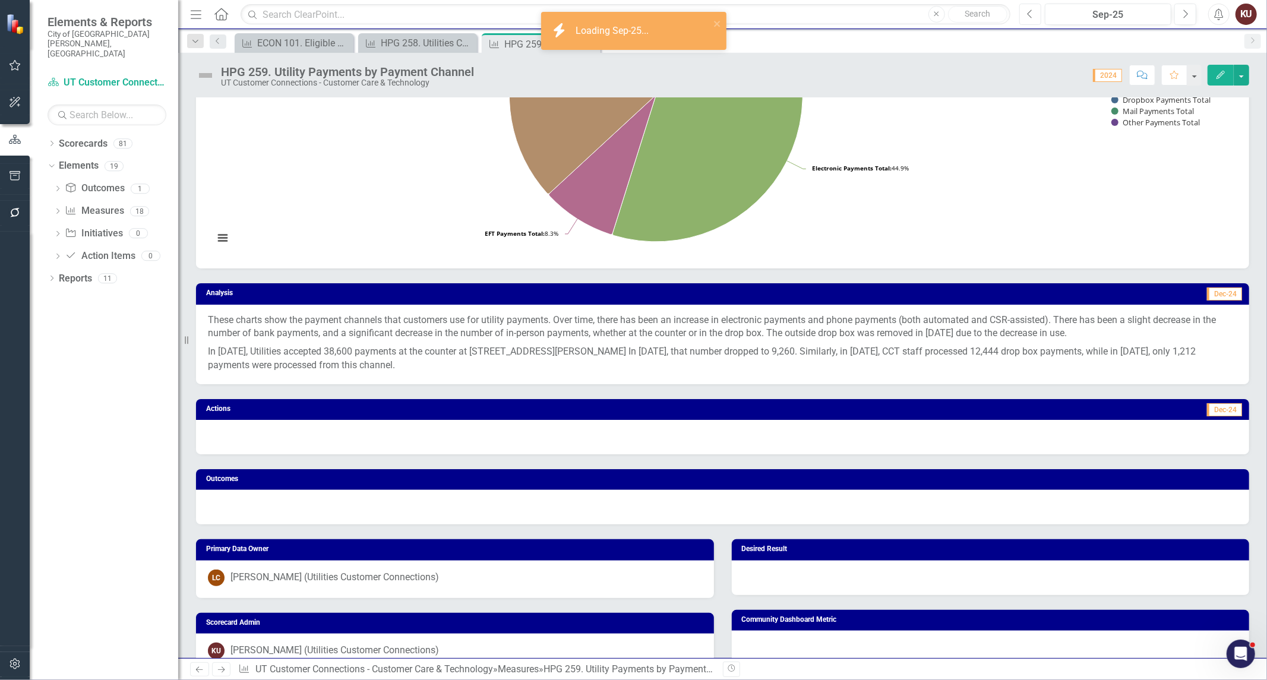
scroll to position [922, 0]
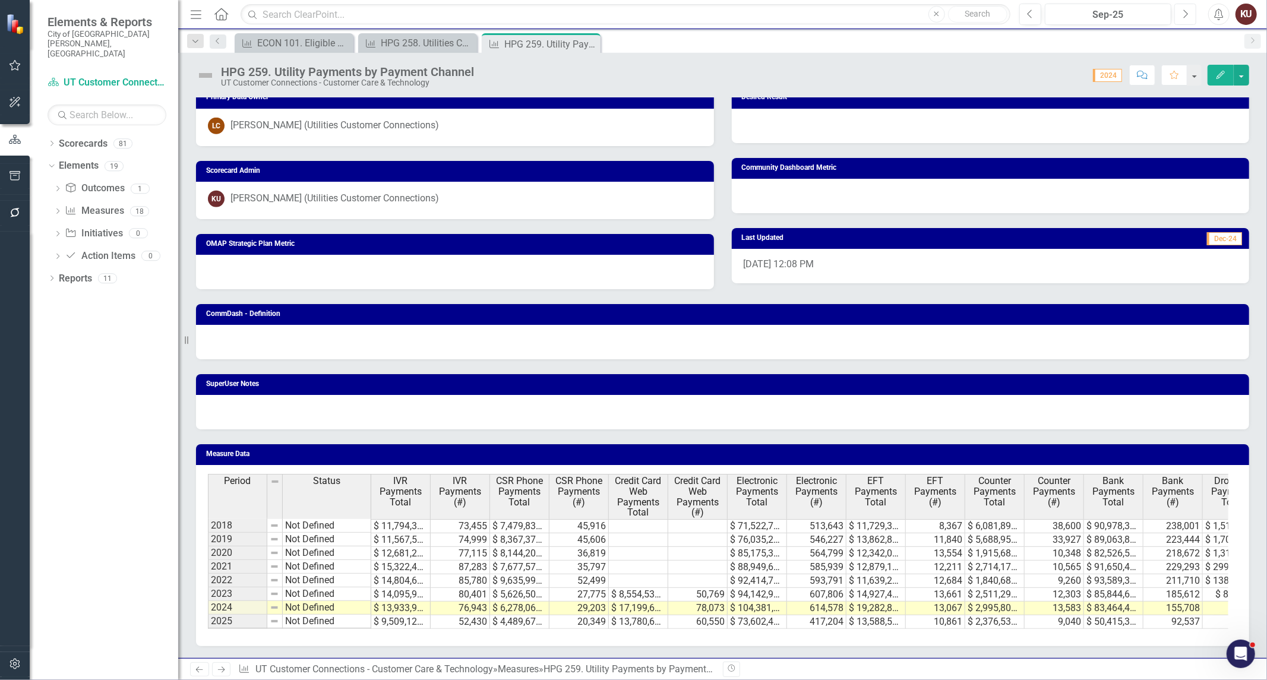
click at [1180, 10] on button "Next" at bounding box center [1185, 14] width 22 height 21
click at [600, 643] on div "Period Status IVR Payments Total IVR Payments (#) CSR Phone Payments Total CSR …" at bounding box center [722, 555] width 1053 height 181
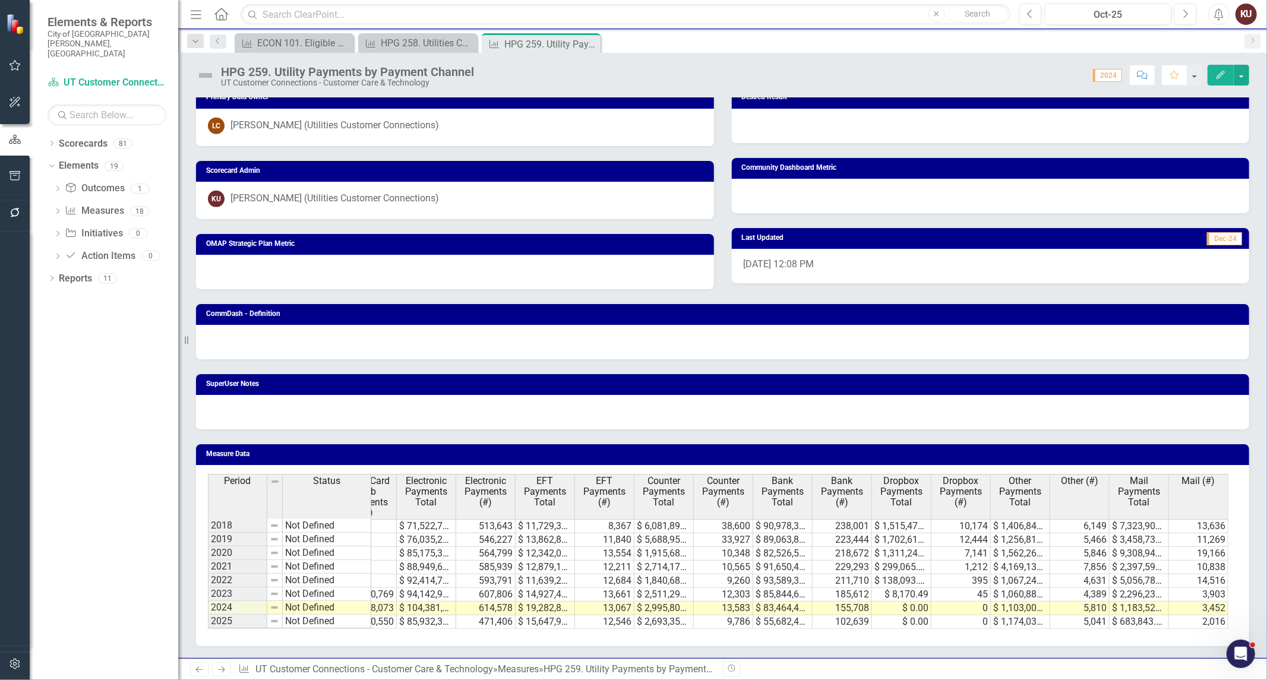
click at [227, 673] on link "Next" at bounding box center [221, 669] width 19 height 14
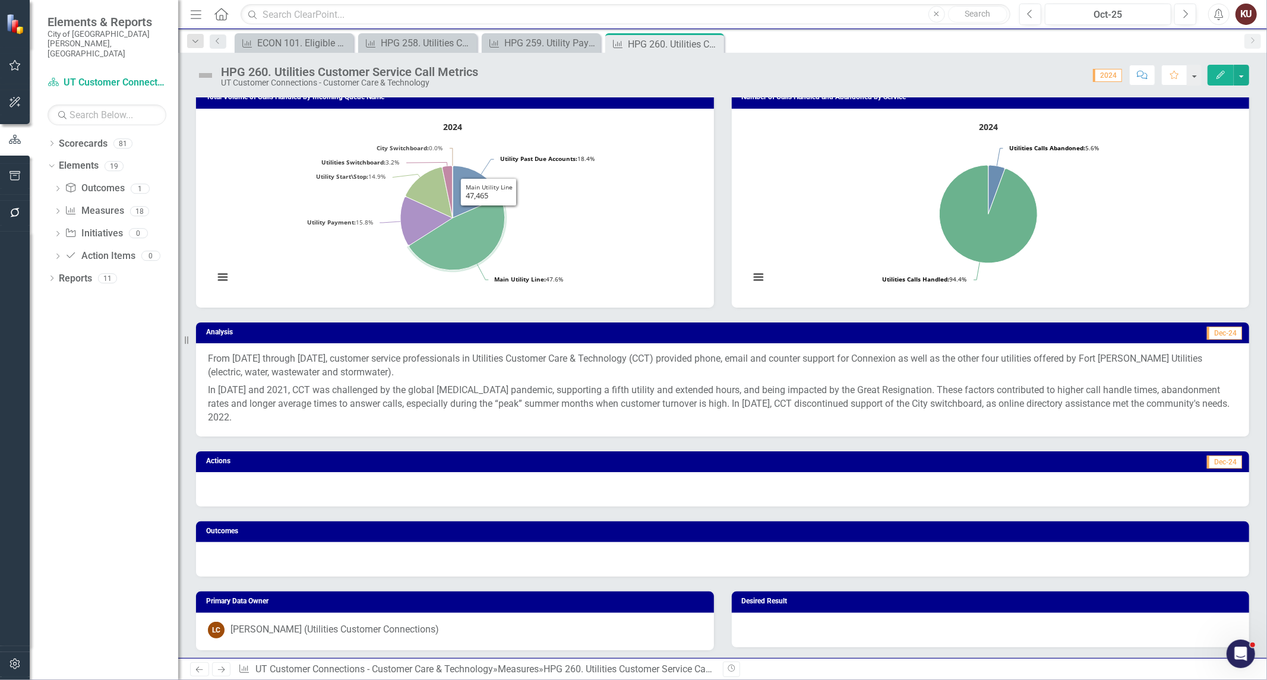
scroll to position [594, 0]
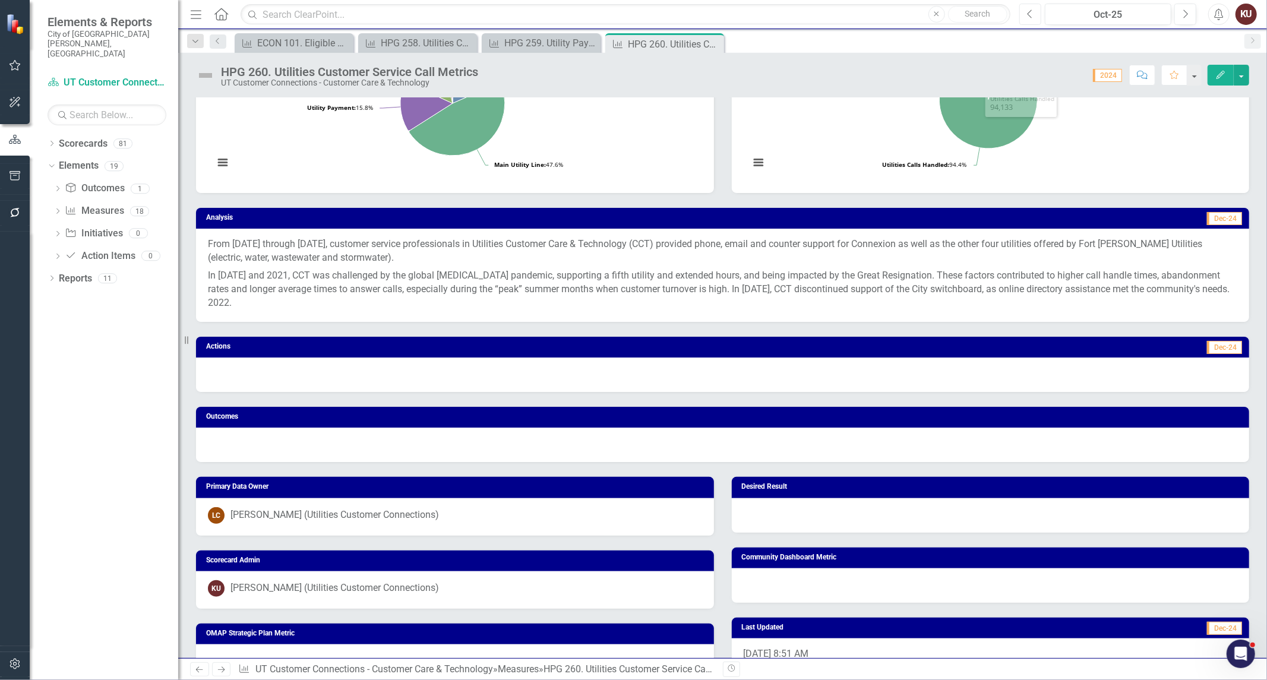
click at [1029, 14] on icon "Previous" at bounding box center [1030, 14] width 7 height 11
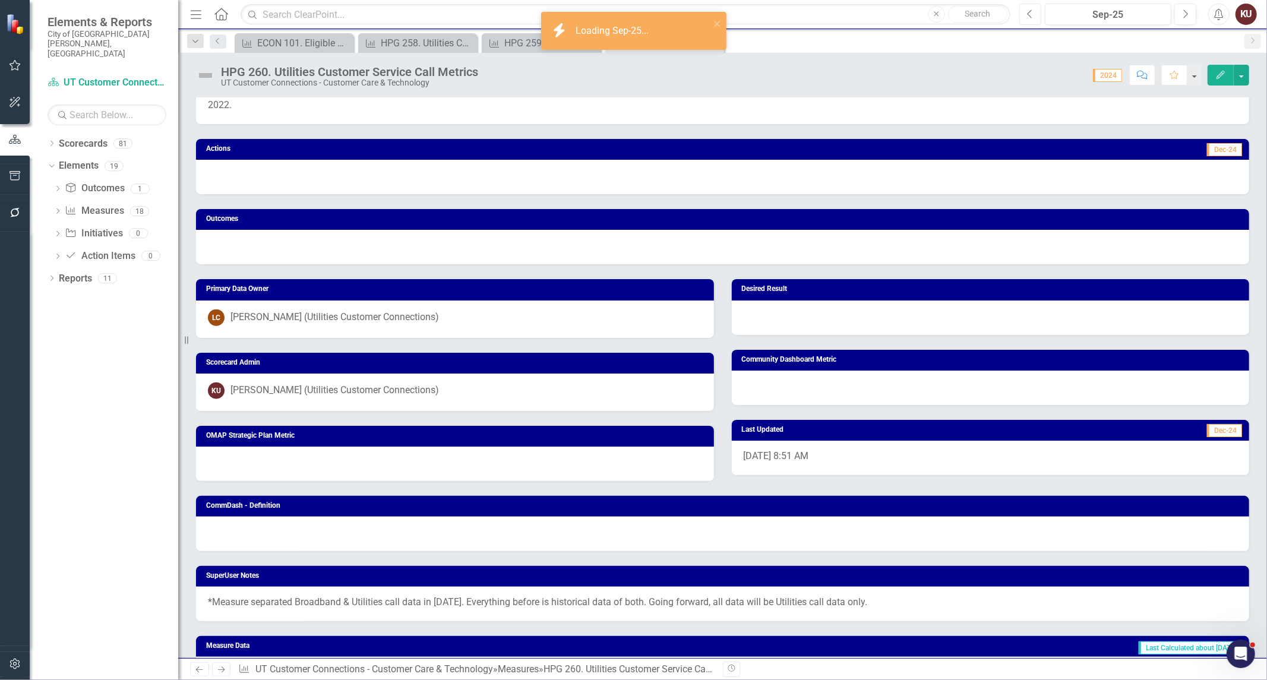
scroll to position [978, 0]
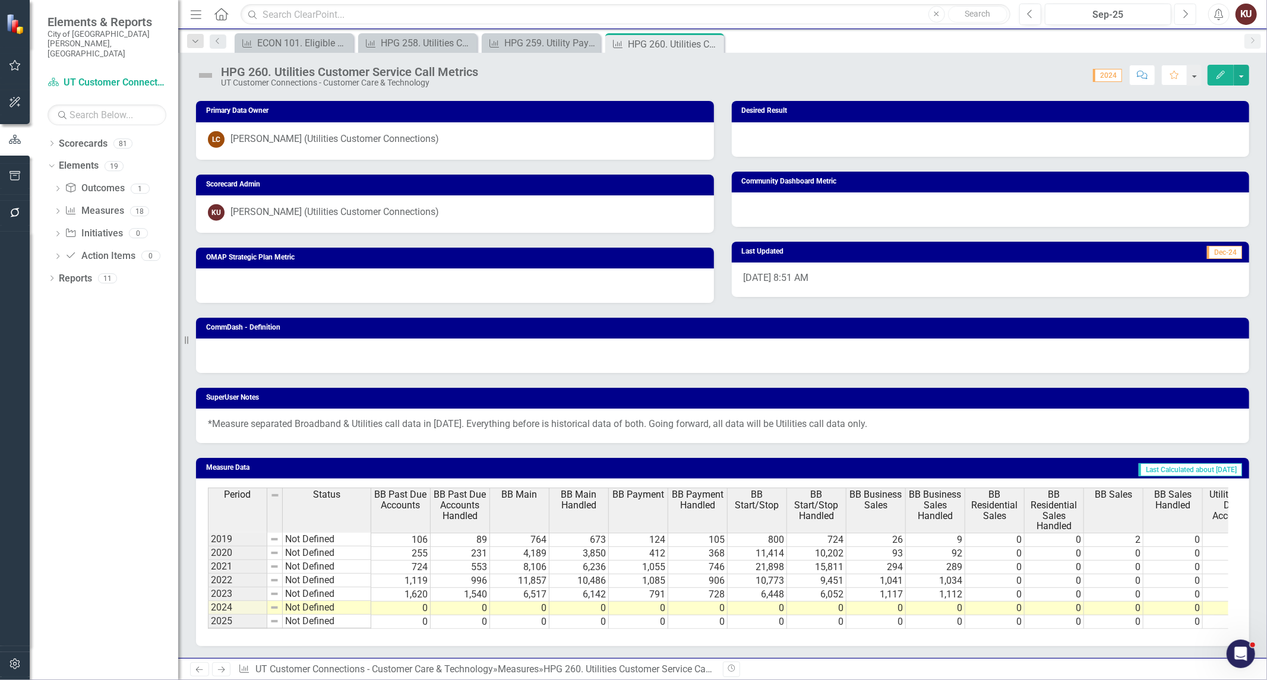
click at [1181, 14] on button "Next" at bounding box center [1185, 14] width 22 height 21
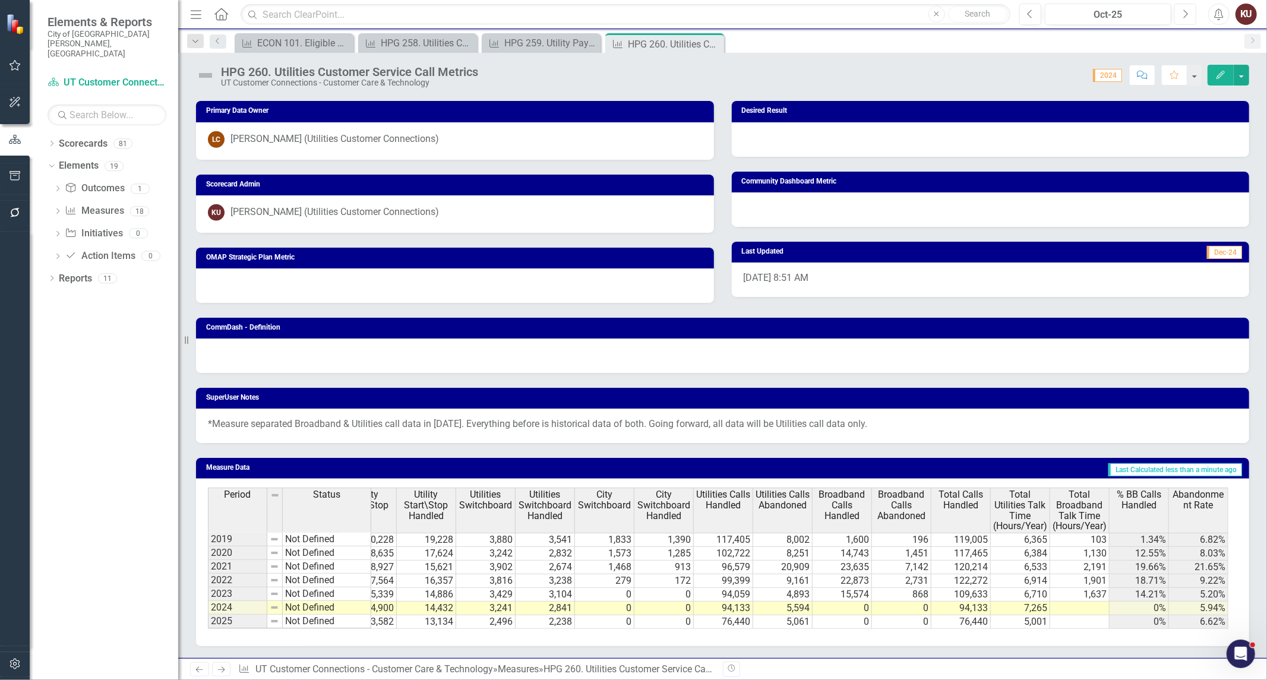
scroll to position [0, 1578]
click at [1028, 615] on td "5,001" at bounding box center [1020, 622] width 59 height 14
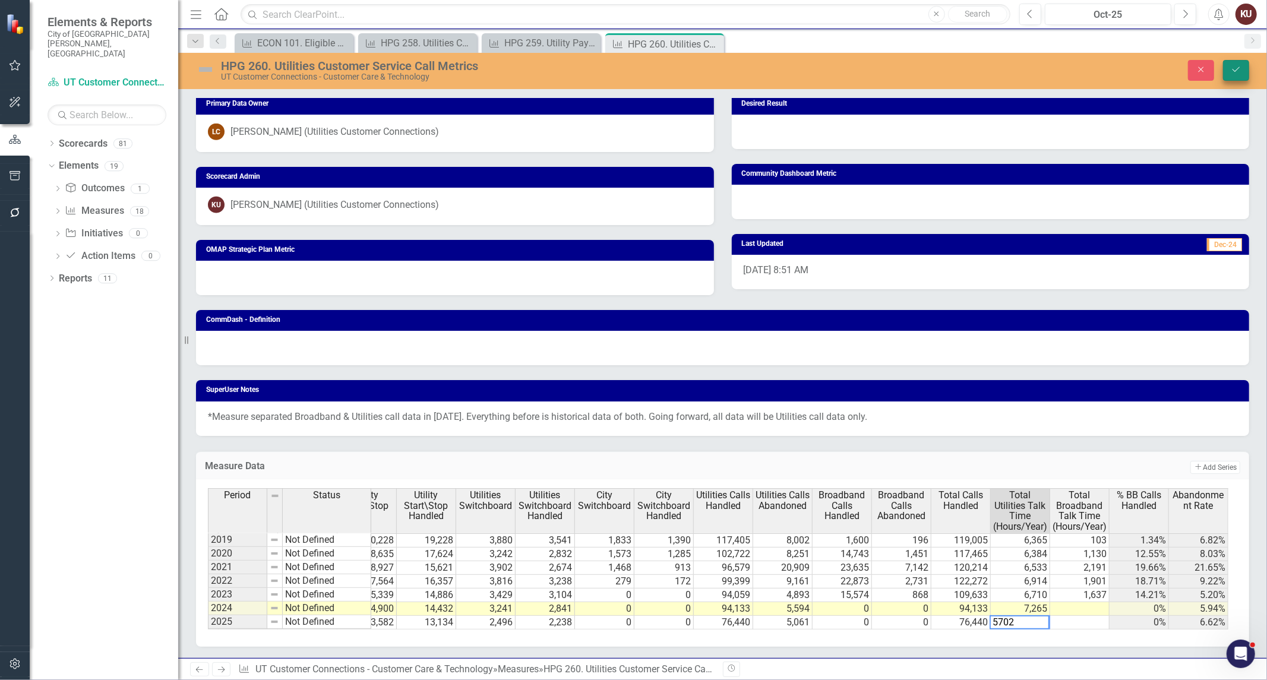
type textarea "5702"
click at [1234, 72] on icon "Save" at bounding box center [1236, 69] width 11 height 8
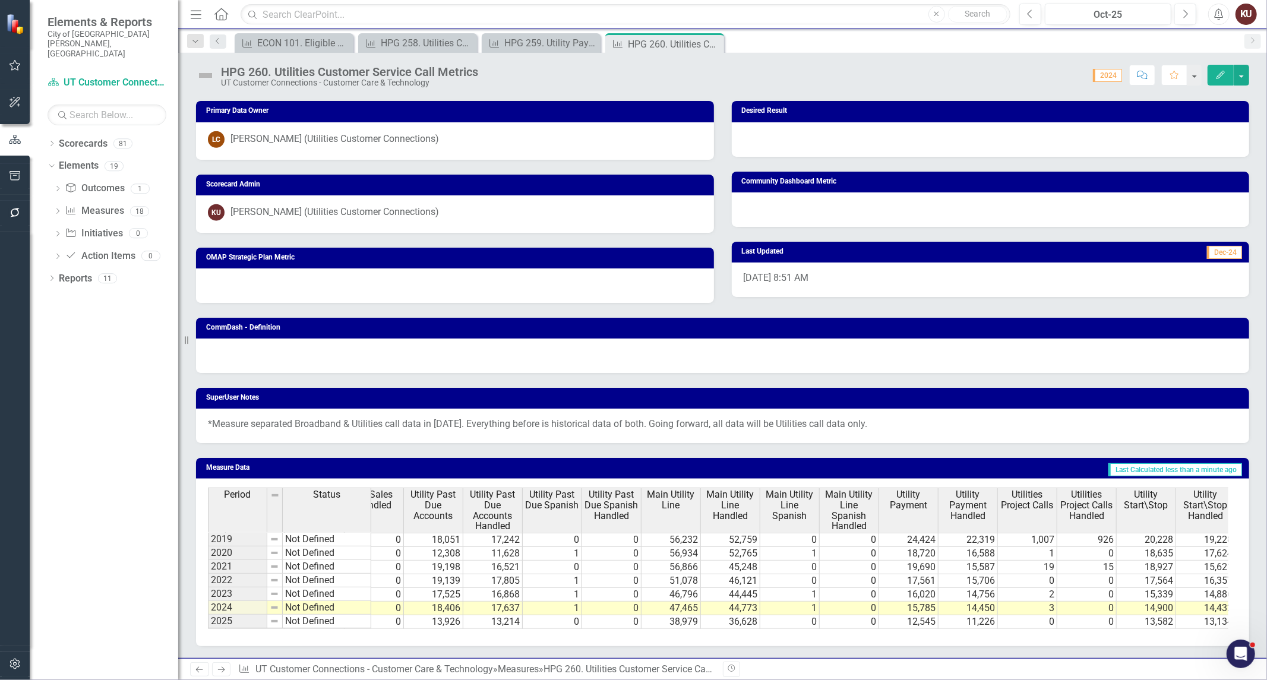
scroll to position [0, 851]
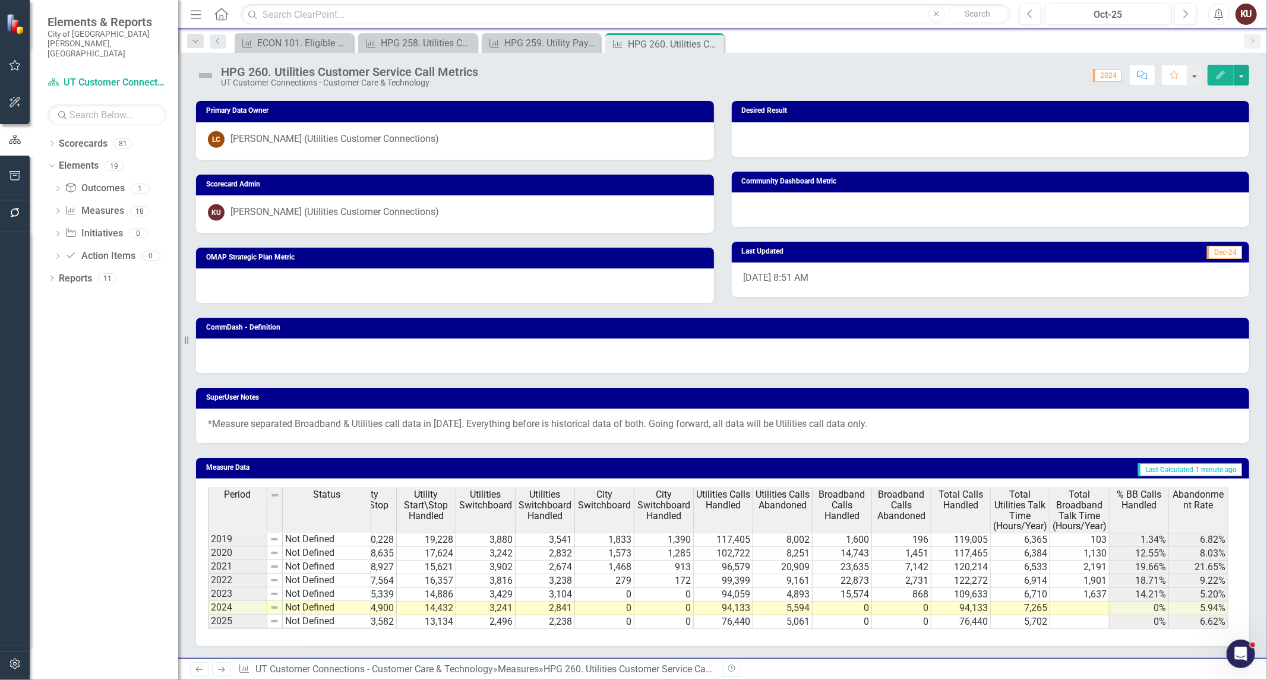
click at [220, 669] on icon "Next" at bounding box center [221, 670] width 10 height 8
